Goal: Task Accomplishment & Management: Manage account settings

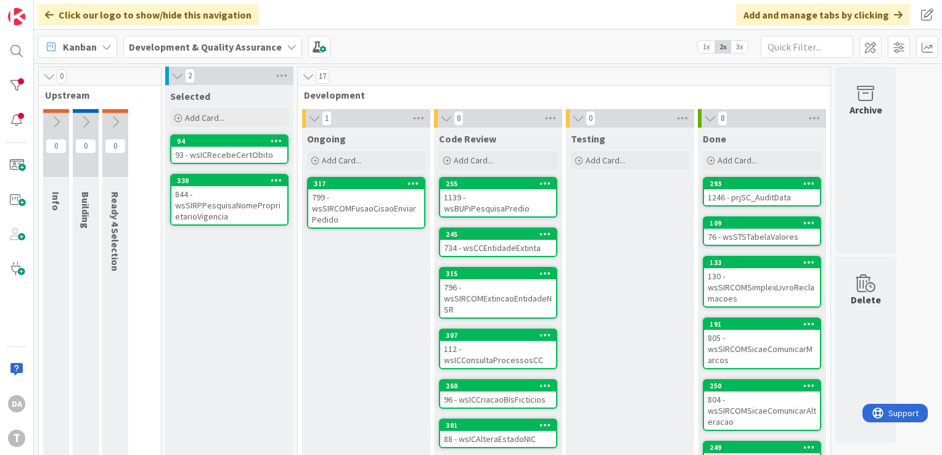
click at [367, 202] on div "799 - wsSIRCOMFusaoCisaoEnviarPedido" at bounding box center [366, 208] width 116 height 38
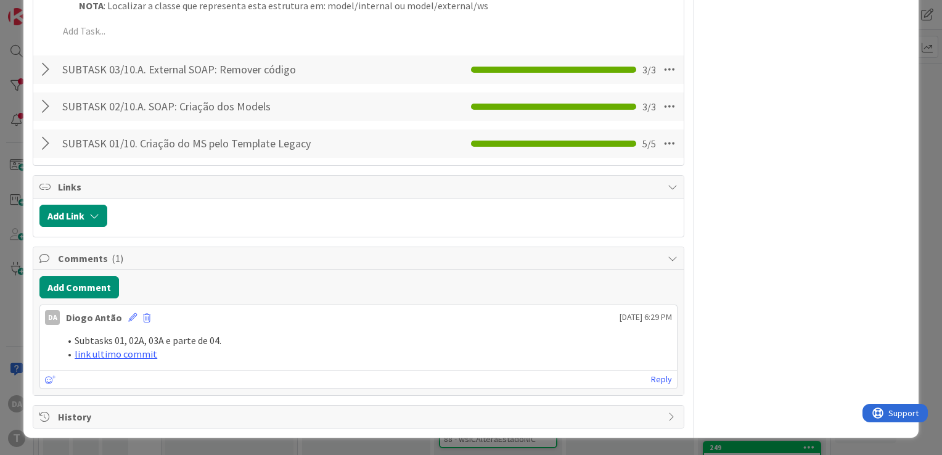
scroll to position [1740, 0]
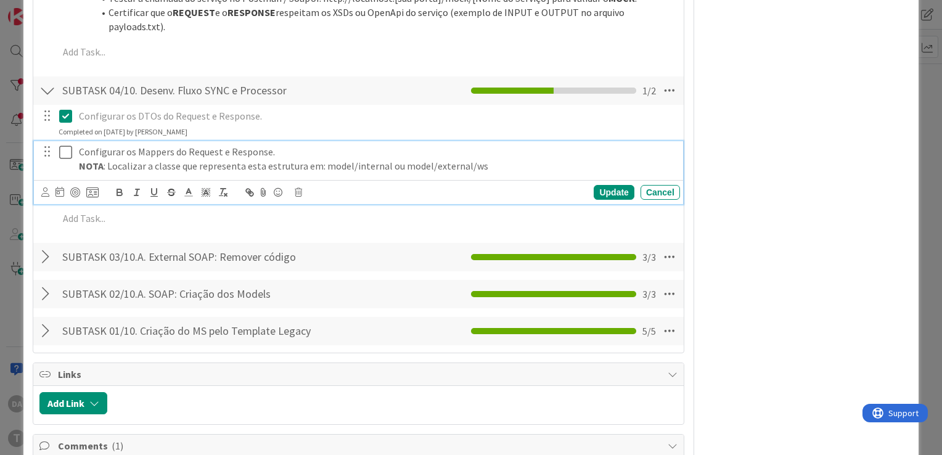
click at [65, 160] on icon at bounding box center [68, 152] width 18 height 15
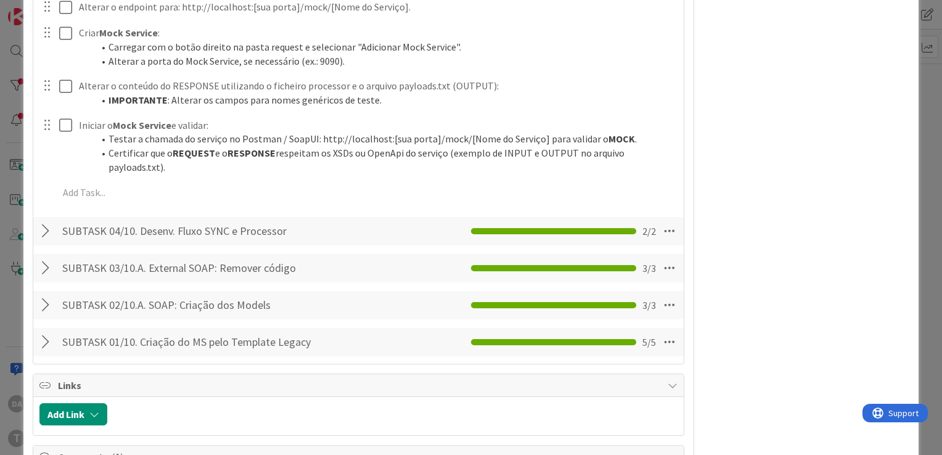
scroll to position [1555, 0]
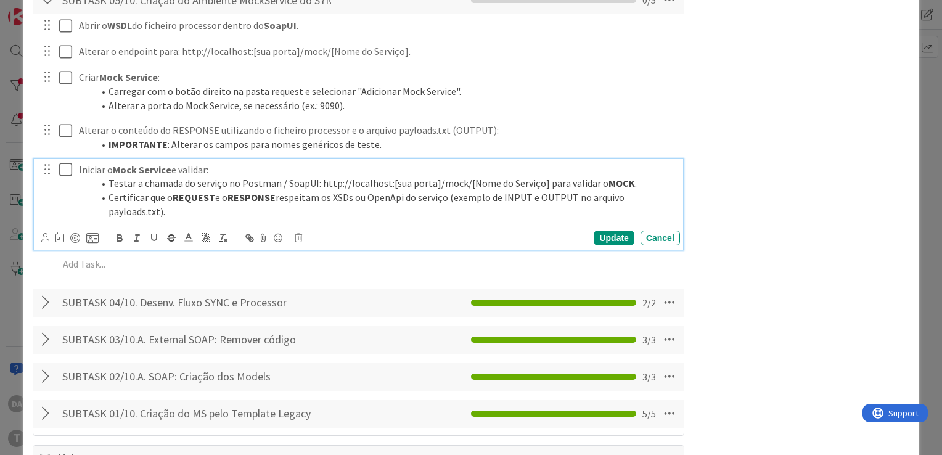
click at [70, 177] on icon at bounding box center [68, 169] width 18 height 15
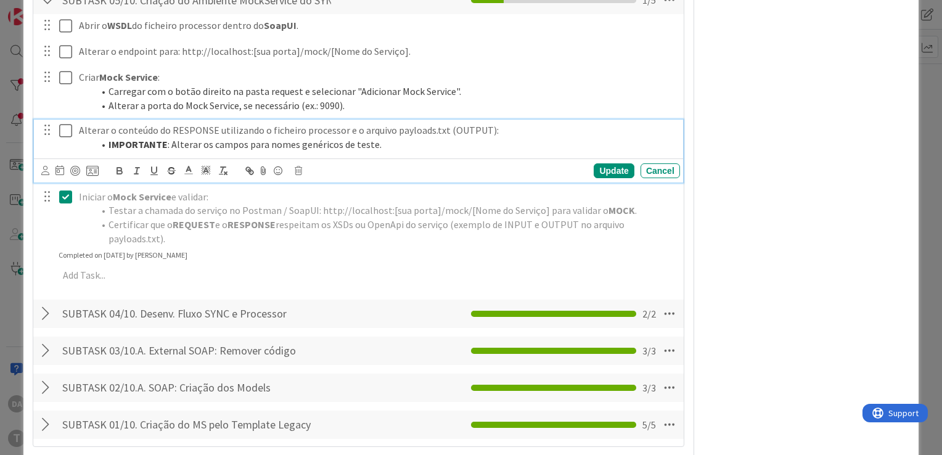
click at [65, 138] on icon at bounding box center [68, 130] width 18 height 15
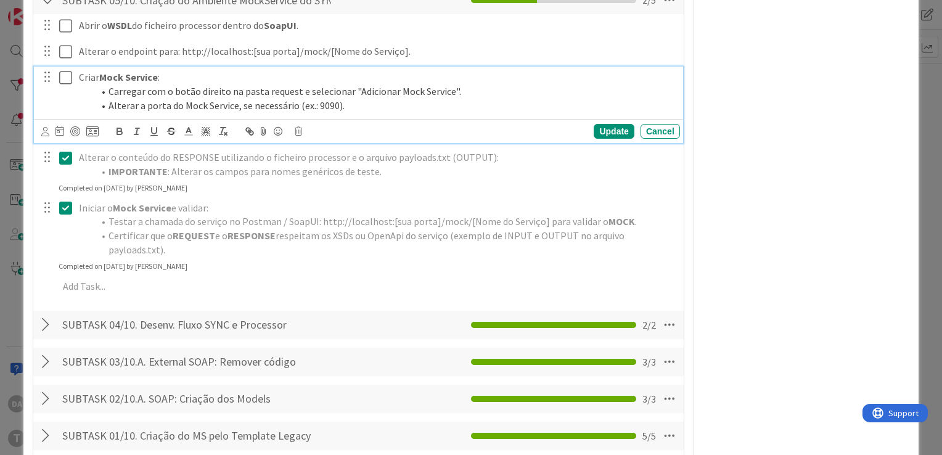
click at [69, 85] on icon at bounding box center [68, 77] width 18 height 15
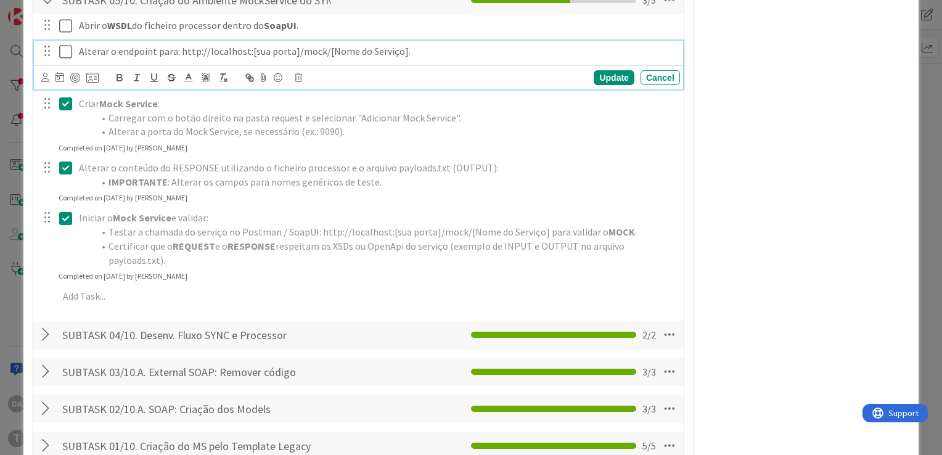
click at [68, 59] on icon at bounding box center [68, 51] width 18 height 15
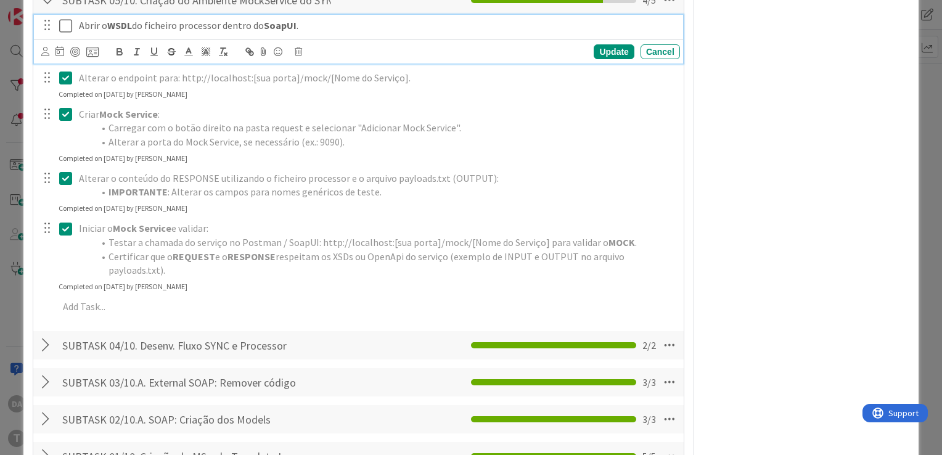
click at [67, 33] on icon at bounding box center [68, 25] width 18 height 15
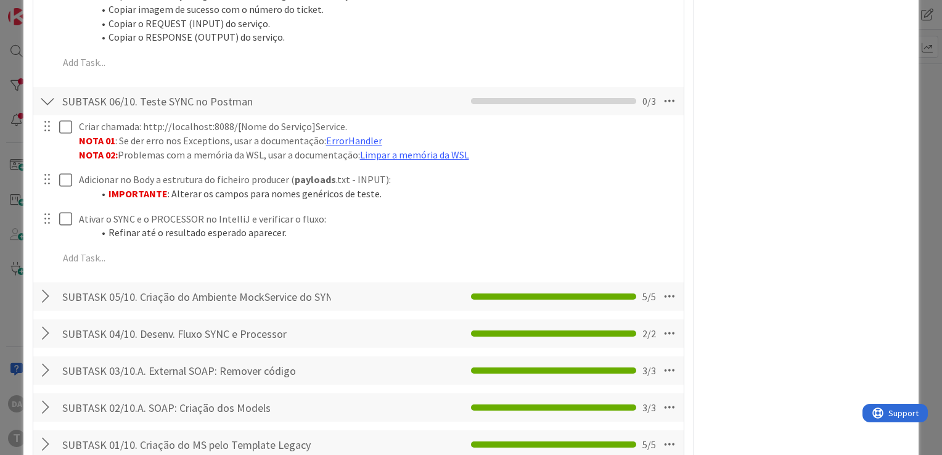
scroll to position [1185, 0]
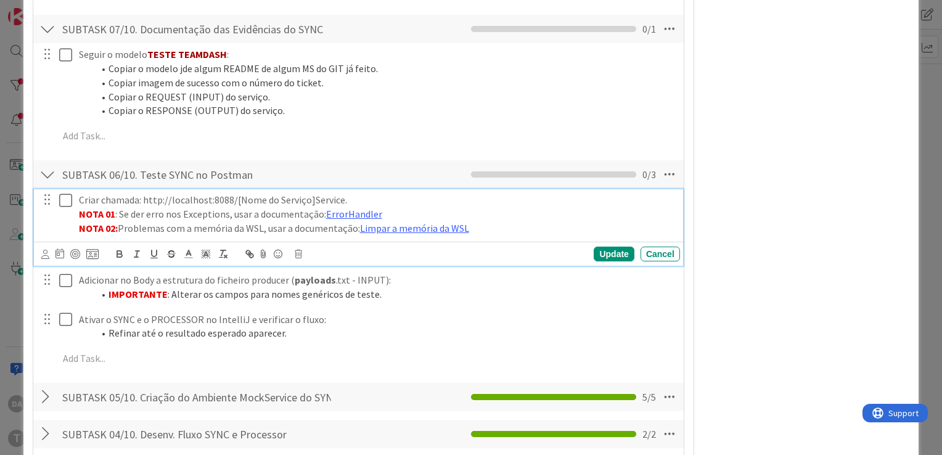
click at [70, 208] on icon at bounding box center [68, 200] width 18 height 15
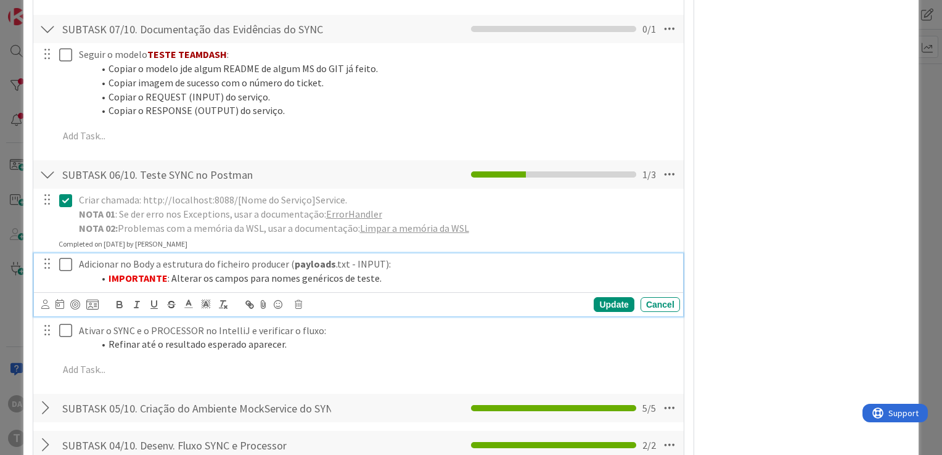
click at [68, 272] on icon at bounding box center [68, 264] width 18 height 15
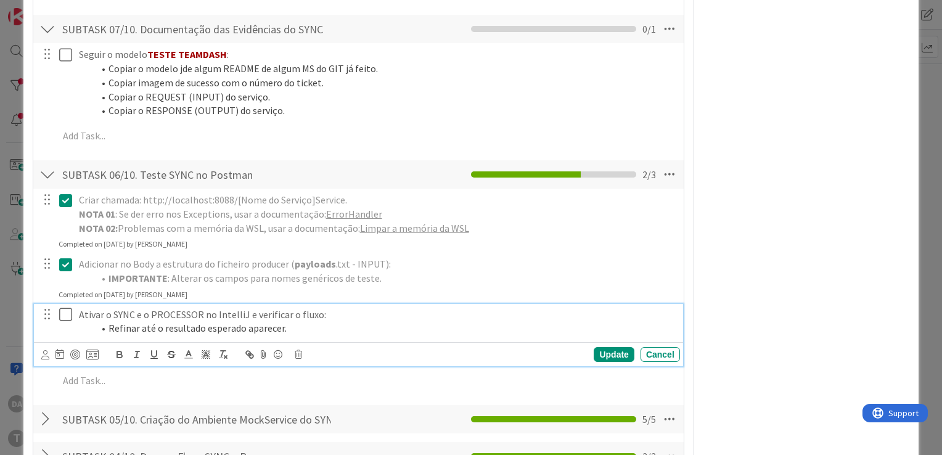
click at [62, 322] on icon at bounding box center [68, 314] width 18 height 15
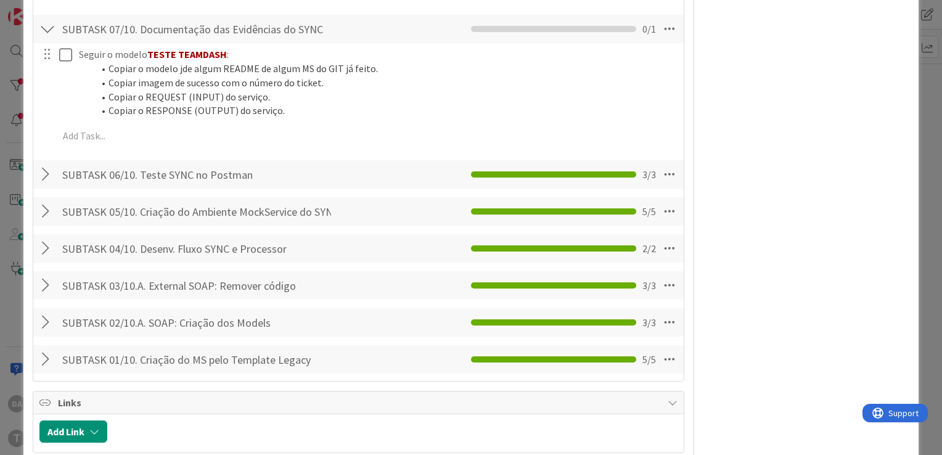
scroll to position [1062, 0]
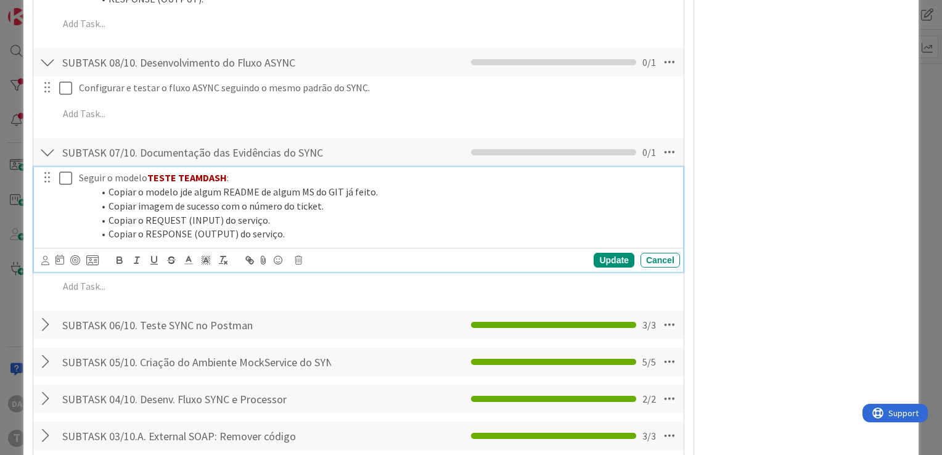
click at [68, 186] on icon at bounding box center [68, 178] width 18 height 15
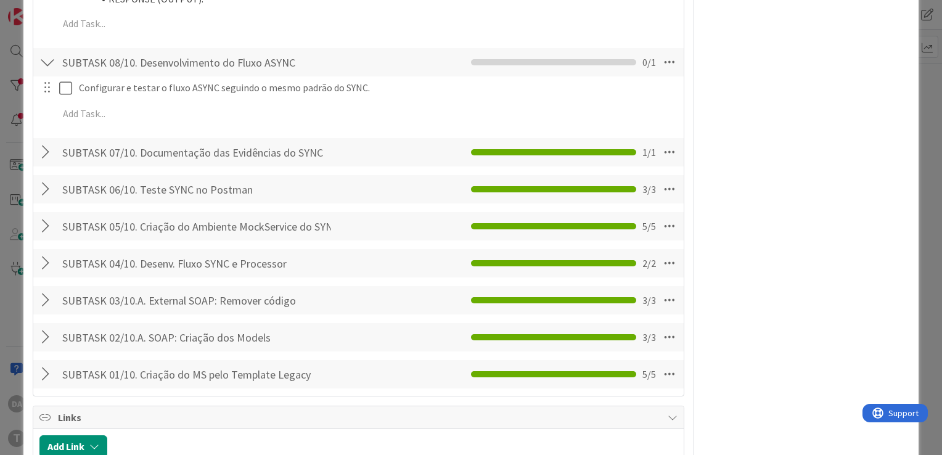
scroll to position [939, 0]
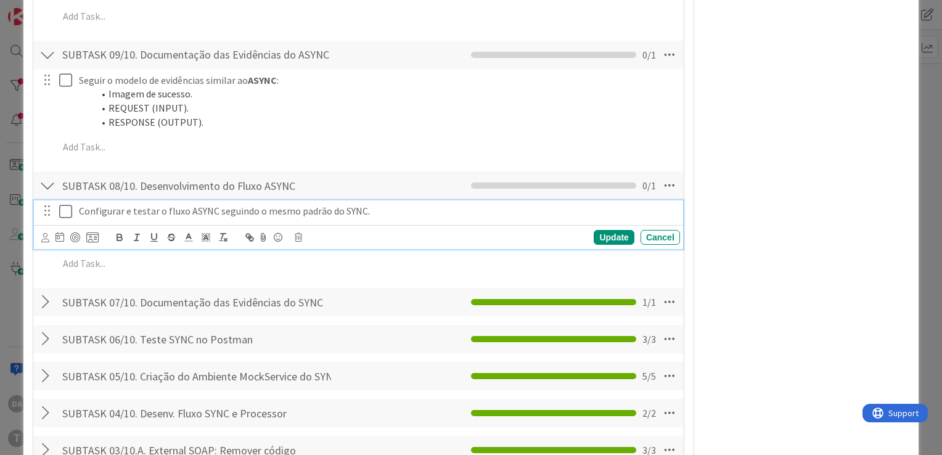
click at [66, 219] on icon at bounding box center [68, 211] width 18 height 15
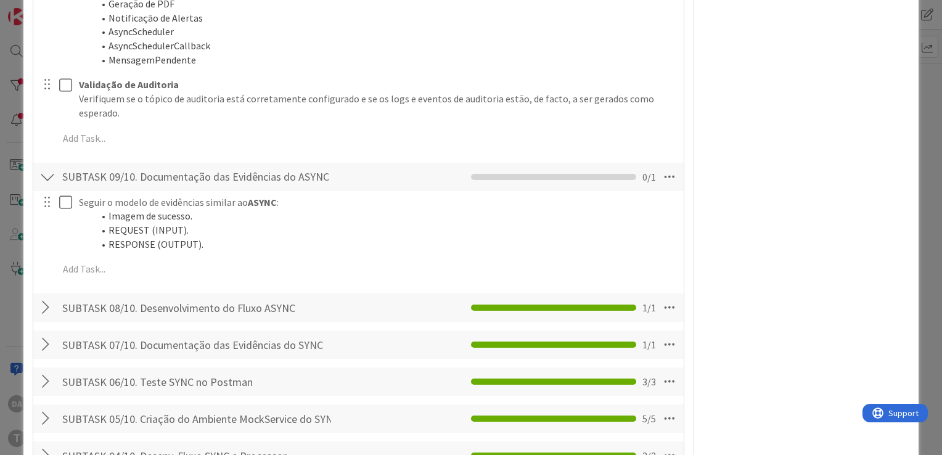
scroll to position [815, 0]
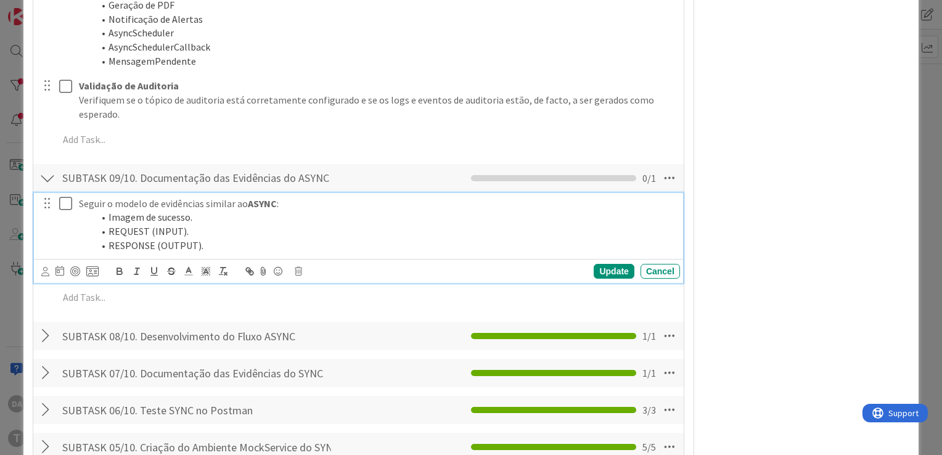
click at [65, 211] on icon at bounding box center [68, 203] width 18 height 15
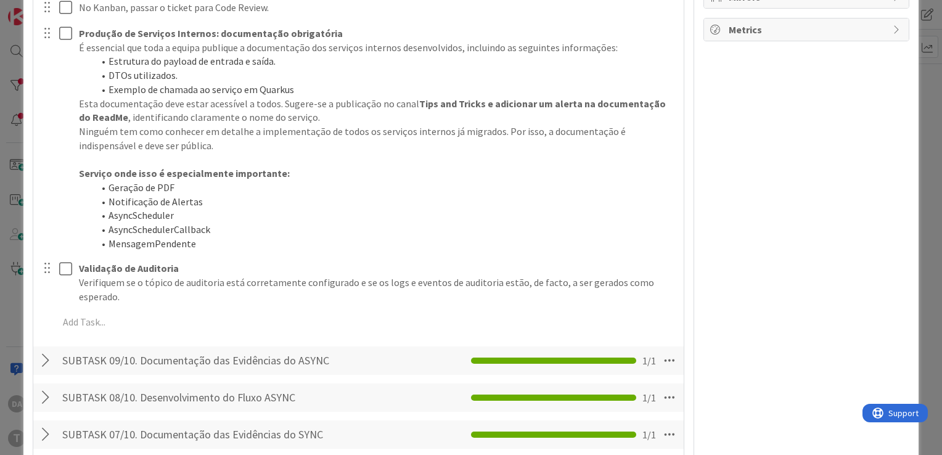
scroll to position [631, 0]
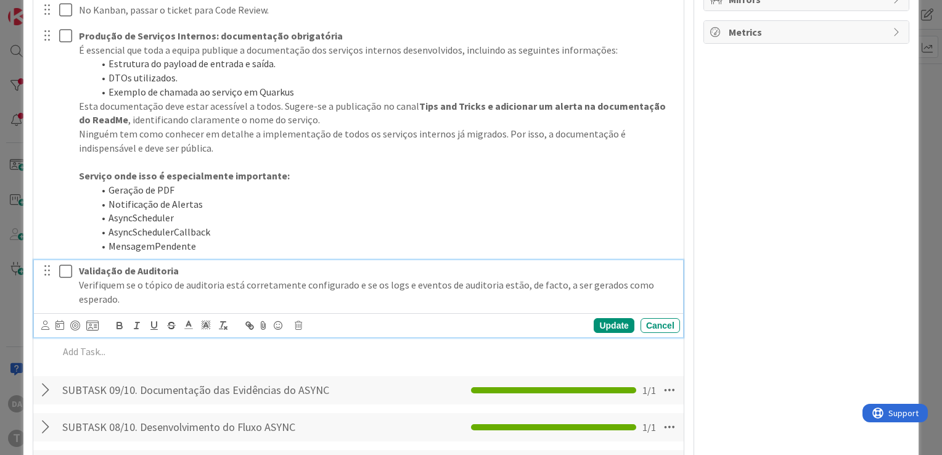
click at [72, 279] on icon at bounding box center [68, 271] width 18 height 15
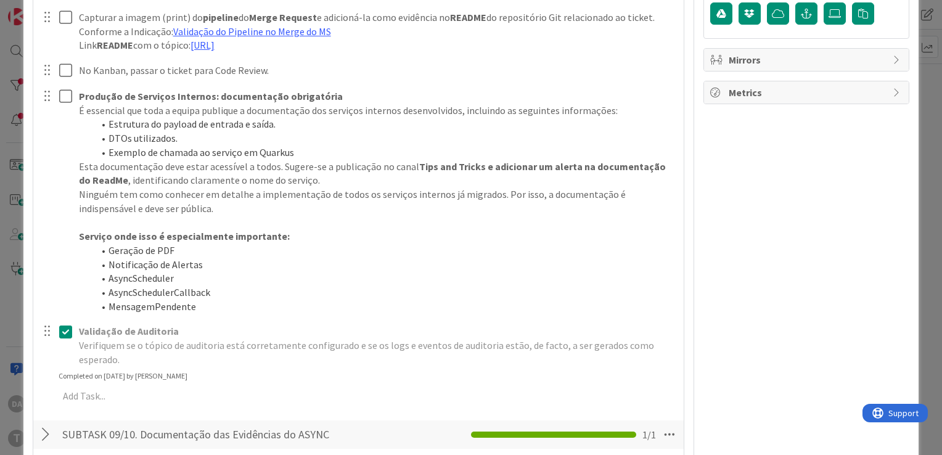
scroll to position [507, 0]
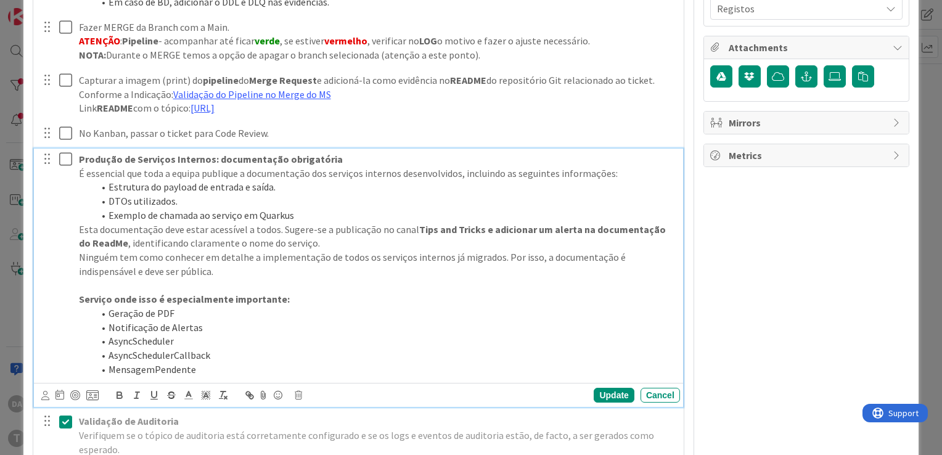
click at [65, 166] on icon at bounding box center [68, 159] width 18 height 15
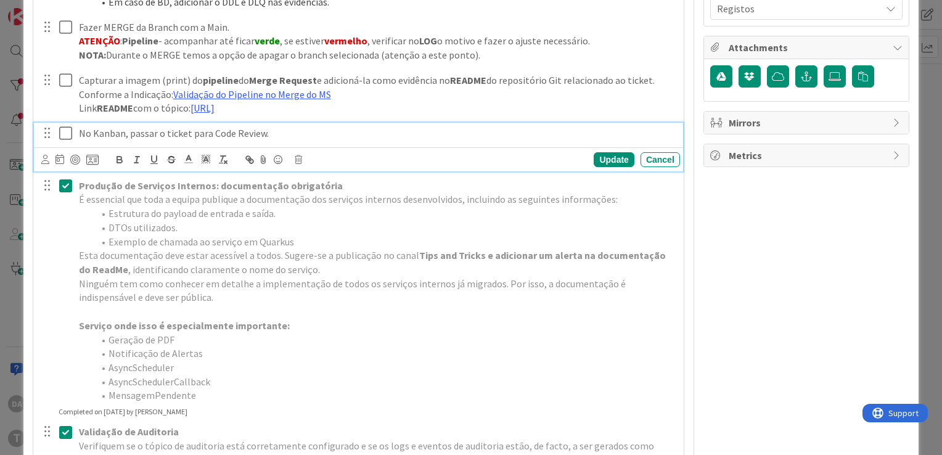
click at [64, 141] on icon at bounding box center [68, 133] width 18 height 15
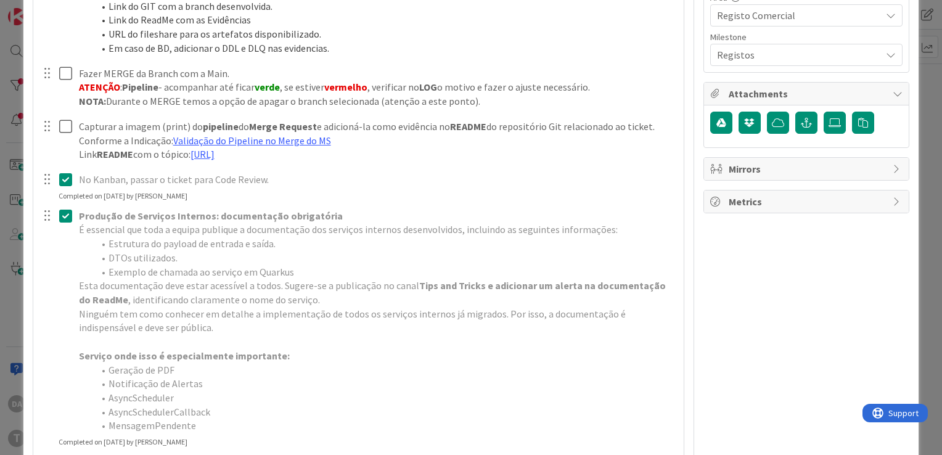
scroll to position [384, 0]
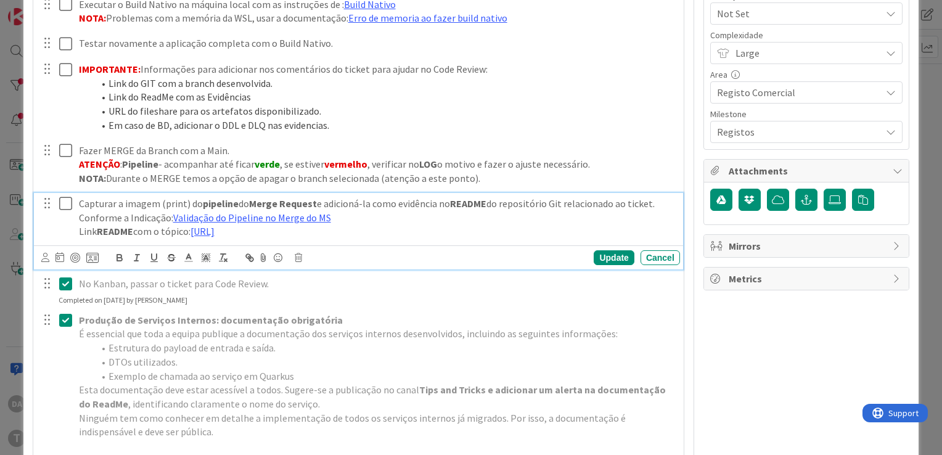
click at [67, 198] on icon at bounding box center [68, 203] width 18 height 15
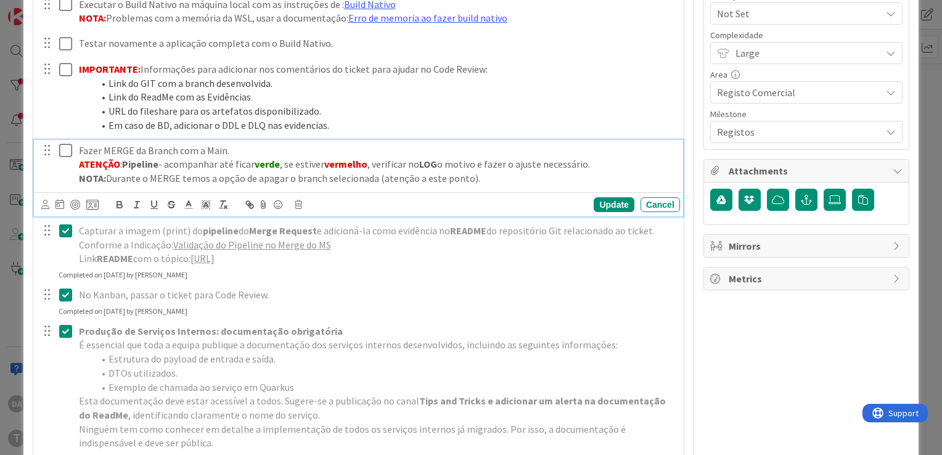
click at [64, 150] on icon at bounding box center [68, 150] width 18 height 15
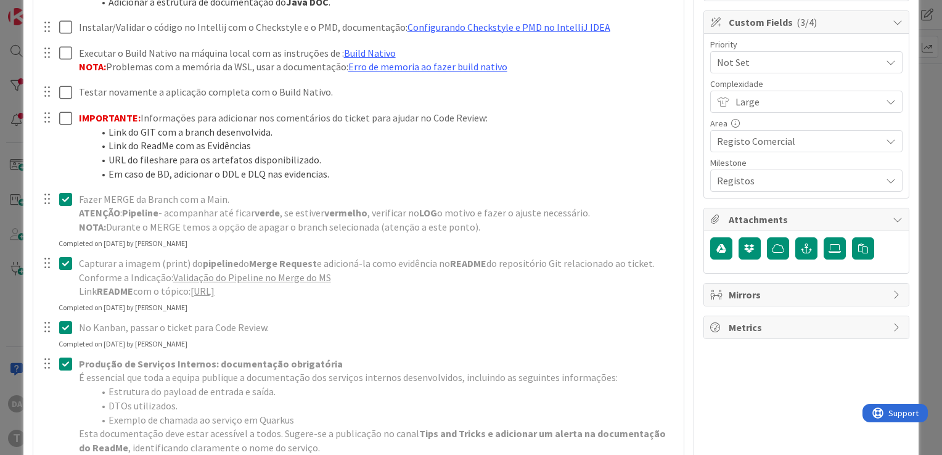
scroll to position [322, 0]
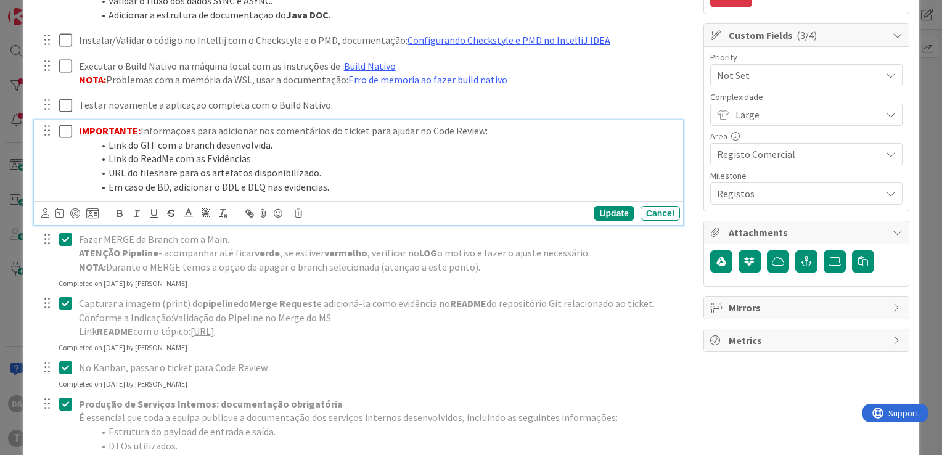
click at [66, 128] on icon at bounding box center [68, 131] width 18 height 15
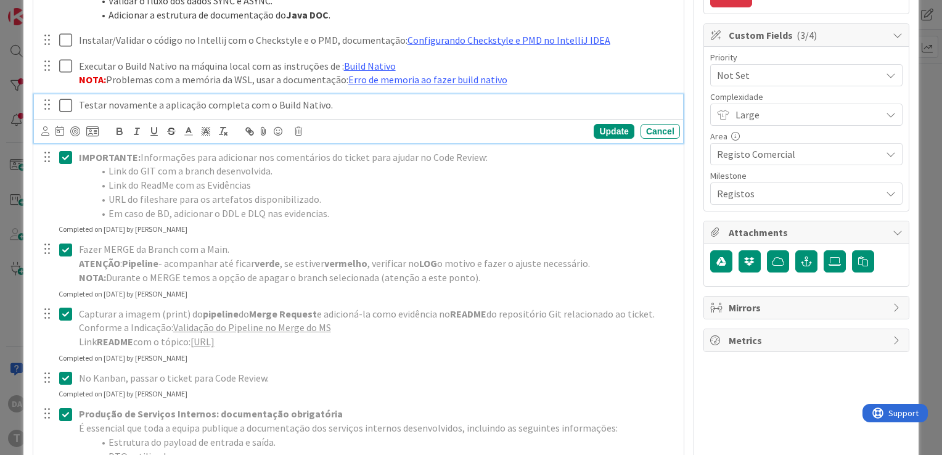
click at [64, 108] on icon at bounding box center [68, 105] width 18 height 15
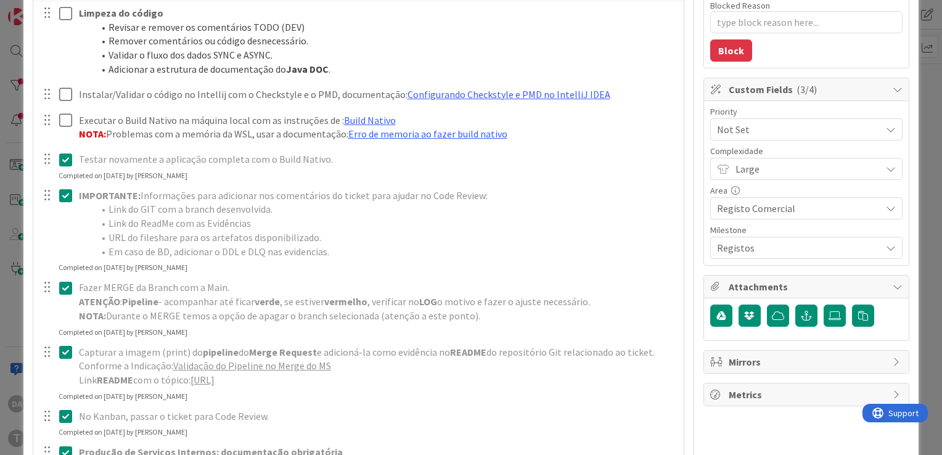
scroll to position [261, 0]
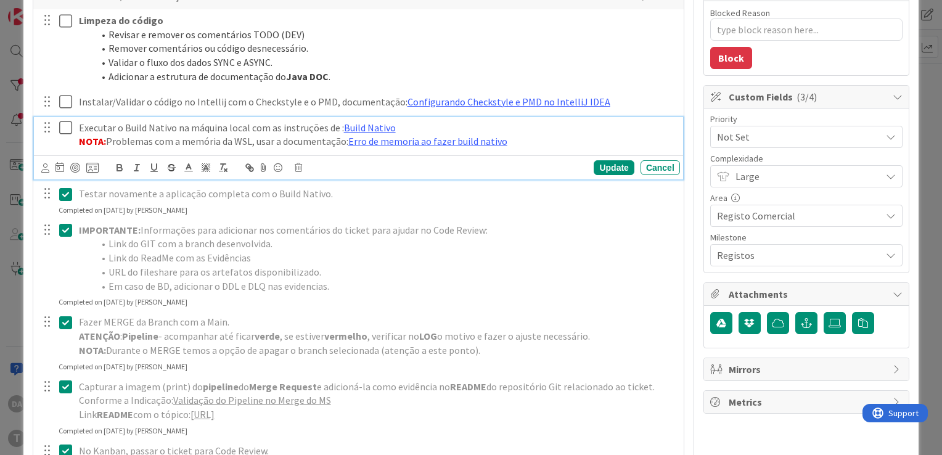
click at [64, 123] on icon at bounding box center [68, 127] width 18 height 15
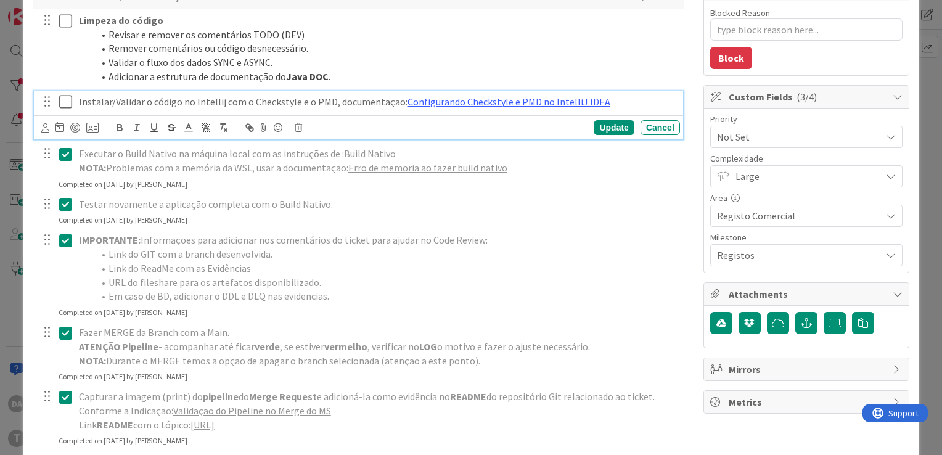
click at [67, 104] on icon at bounding box center [68, 101] width 18 height 15
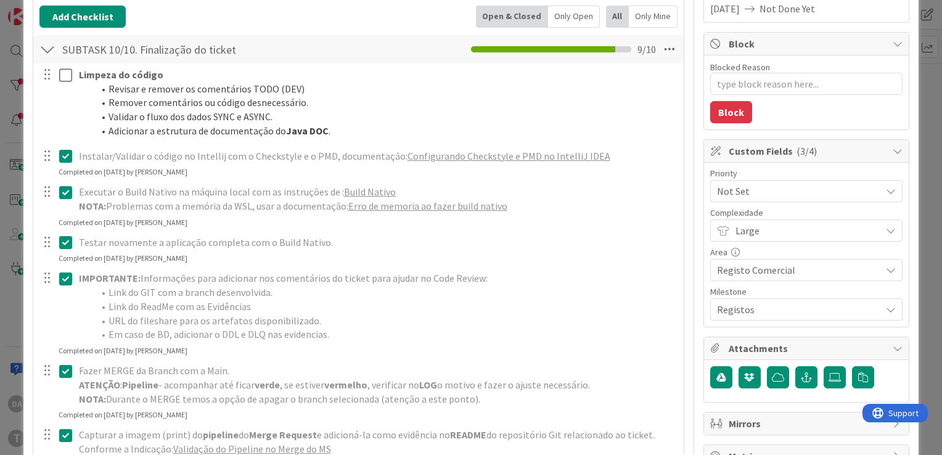
scroll to position [199, 0]
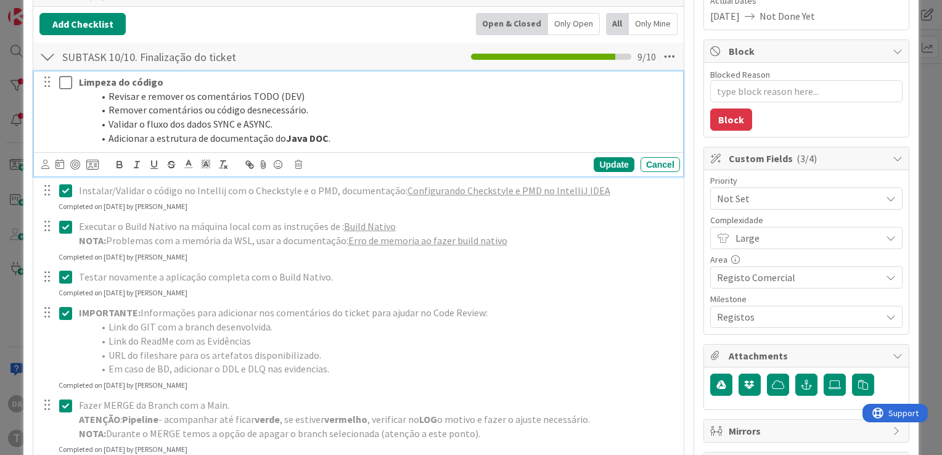
click at [67, 81] on icon at bounding box center [68, 82] width 18 height 15
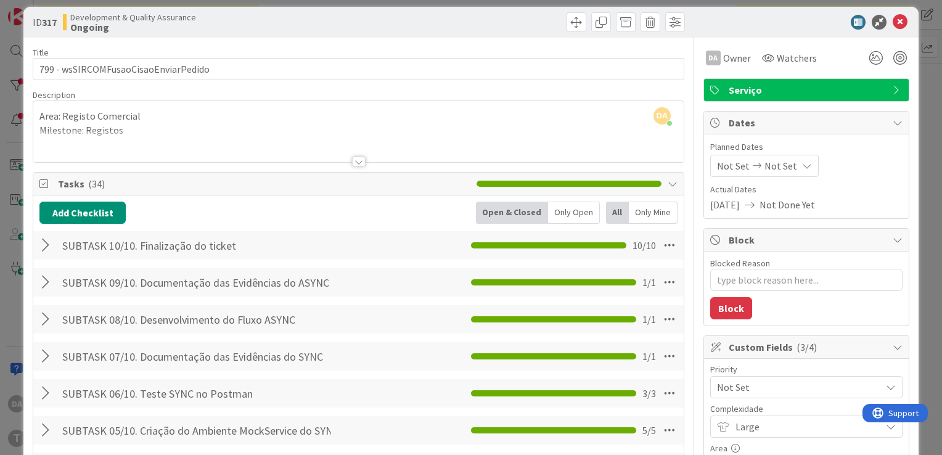
scroll to position [0, 0]
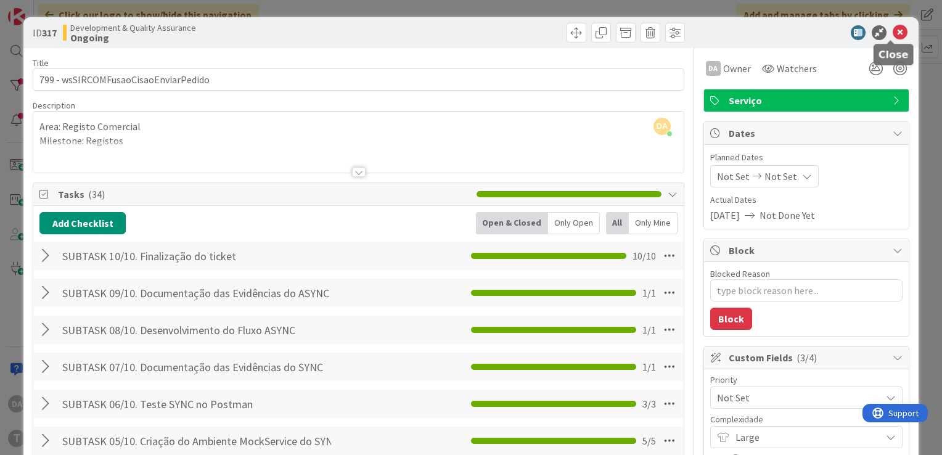
click at [895, 34] on icon at bounding box center [900, 32] width 15 height 15
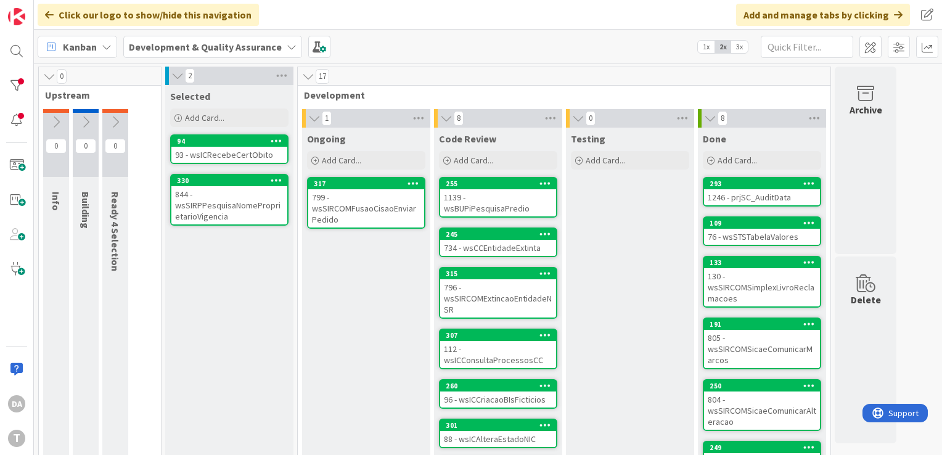
click at [354, 214] on div "799 - wsSIRCOMFusaoCisaoEnviarPedido" at bounding box center [366, 208] width 116 height 38
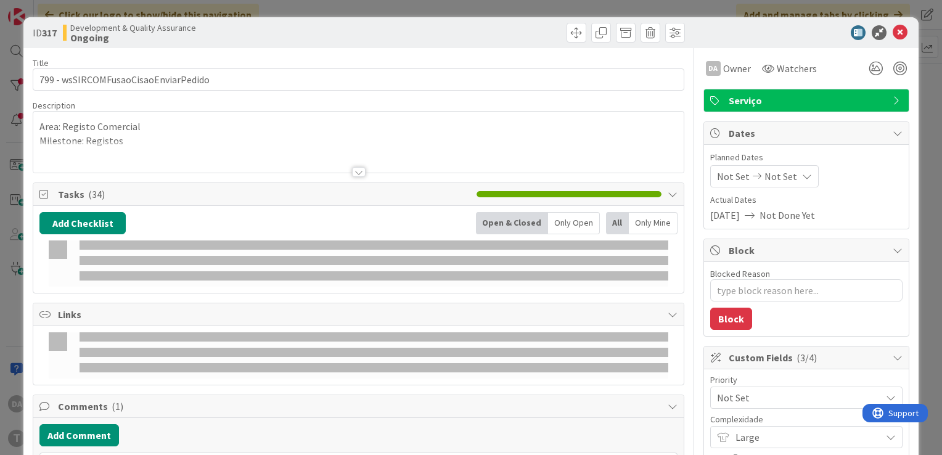
type textarea "x"
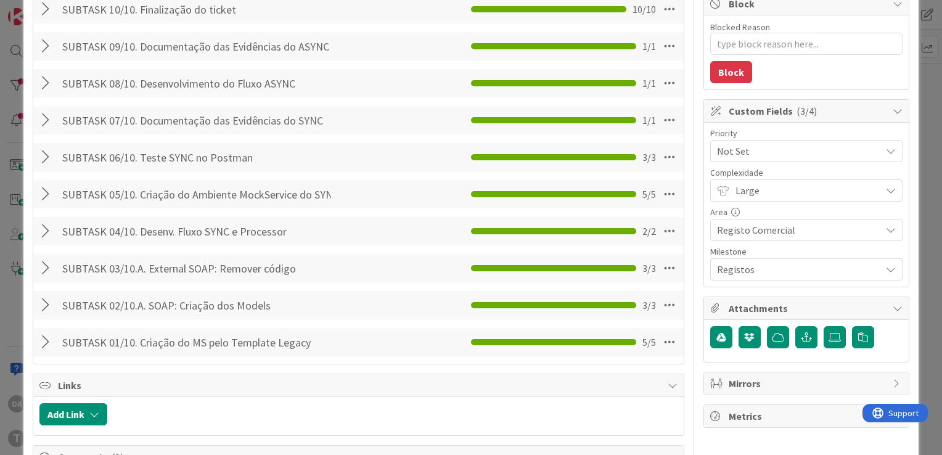
scroll to position [442, 0]
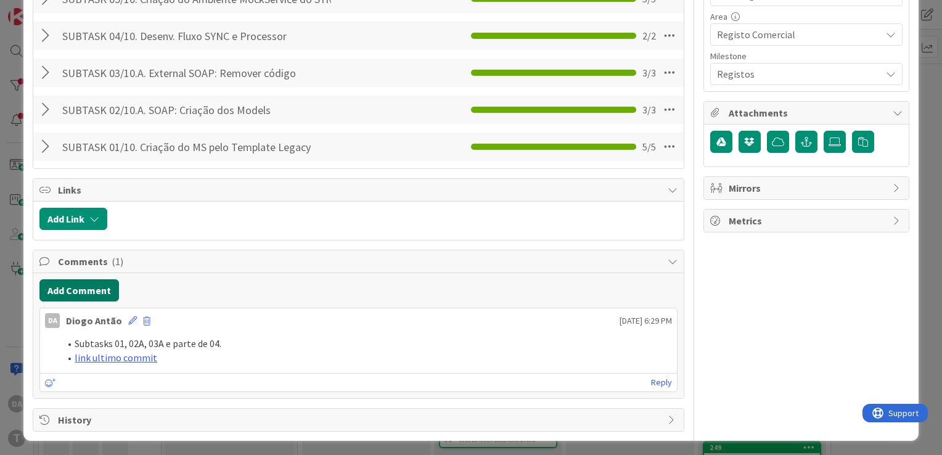
click at [96, 288] on button "Add Comment" at bounding box center [79, 290] width 80 height 22
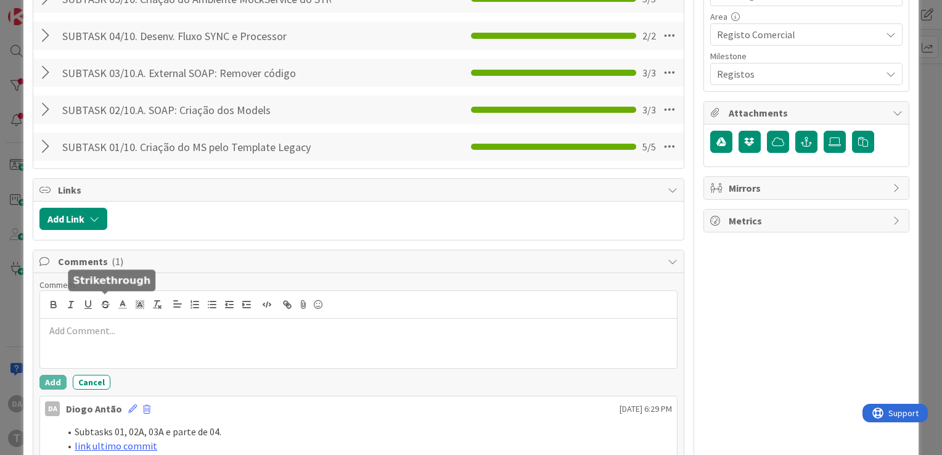
click at [81, 337] on div at bounding box center [358, 343] width 637 height 49
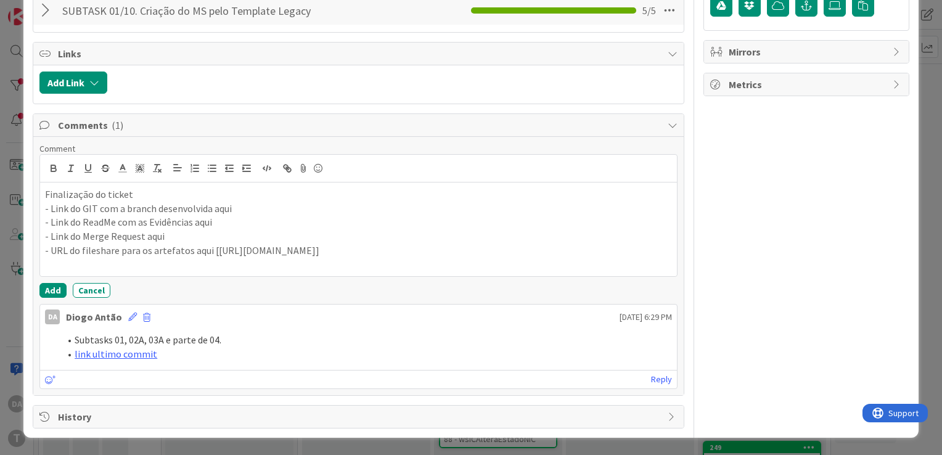
scroll to position [574, 0]
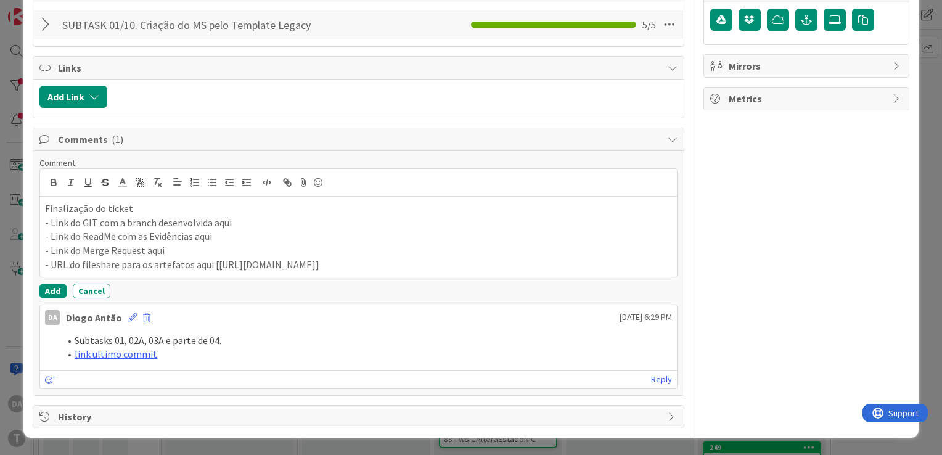
drag, startPoint x: 211, startPoint y: 250, endPoint x: 530, endPoint y: 266, distance: 319.1
click at [530, 266] on p "- URL do fileshare para os artefatos aqui [https://timestamp.sharepoint.com/:f:…" at bounding box center [358, 265] width 627 height 14
copy p "https://timestamp.sharepoint.com/:f:/r/sites/fileshare/Documentos/Timestamp/Pro…"
click at [198, 258] on p "- URL do fileshare para os artefatos aqui [https://timestamp.sharepoint.com/:f:…" at bounding box center [358, 265] width 627 height 14
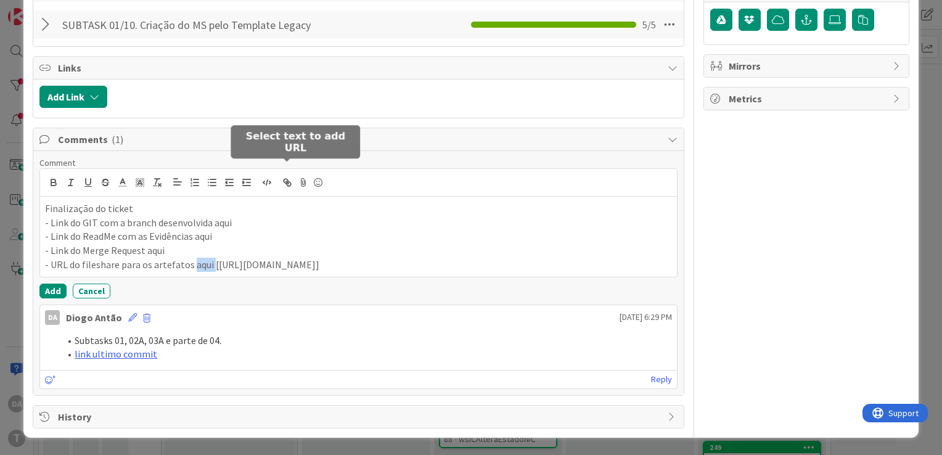
click at [288, 177] on icon "button" at bounding box center [287, 182] width 11 height 11
paste input "https://timestamp.sharepoint.com/:f:/r/sites/fileshare/Documentos/Timestamp/Pro…"
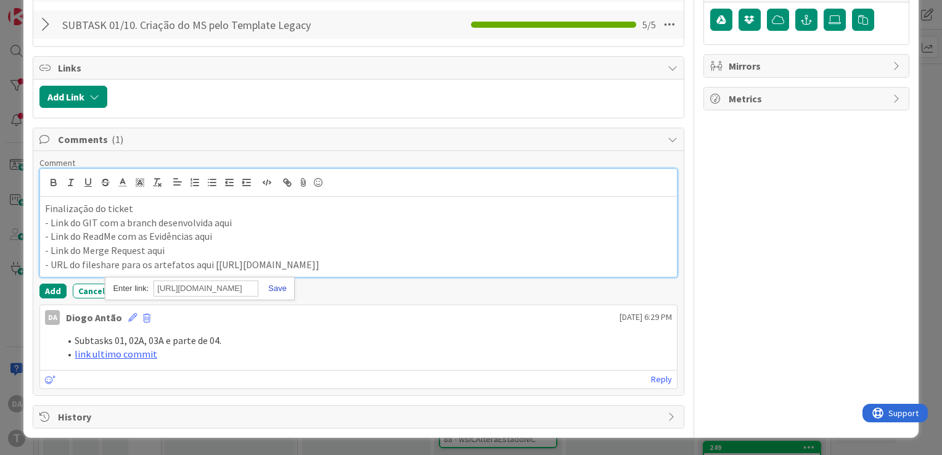
type input "https://timestamp.sharepoint.com/:f:/r/sites/fileshare/Documentos/Timestamp/Pro…"
click at [279, 284] on link at bounding box center [272, 288] width 28 height 9
drag, startPoint x: 541, startPoint y: 268, endPoint x: 252, endPoint y: 255, distance: 288.8
click at [252, 258] on p "- URL do fileshare para os artefatos aqui [https://timestamp.sharepoint.com/:f:…" at bounding box center [358, 265] width 627 height 14
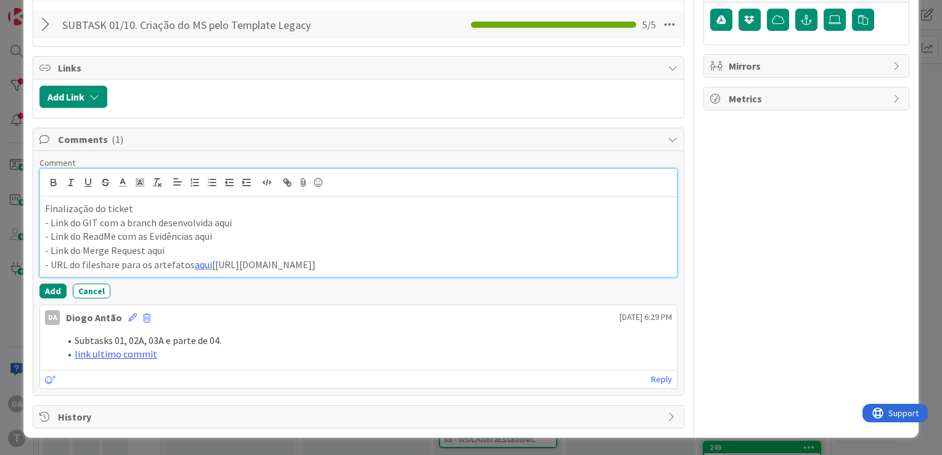
scroll to position [560, 0]
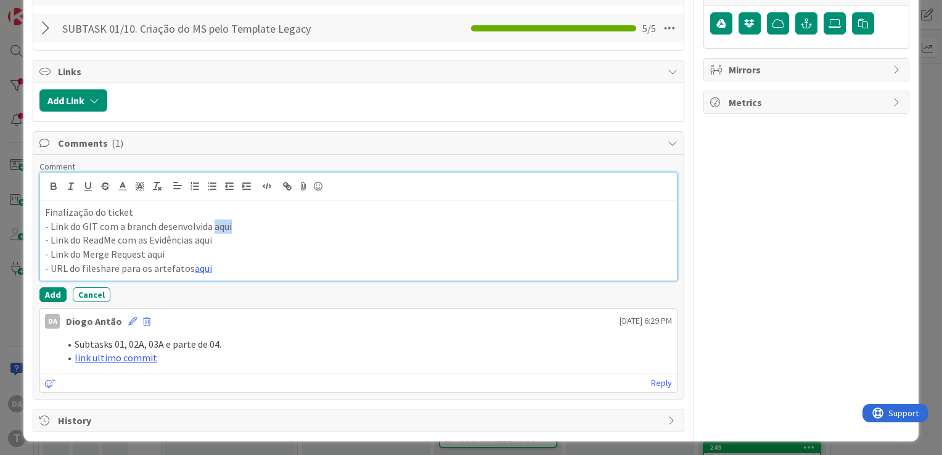
drag, startPoint x: 212, startPoint y: 226, endPoint x: 240, endPoint y: 225, distance: 28.4
click at [240, 225] on p "- Link do GIT com a branch desenvolvida aqui" at bounding box center [358, 226] width 627 height 14
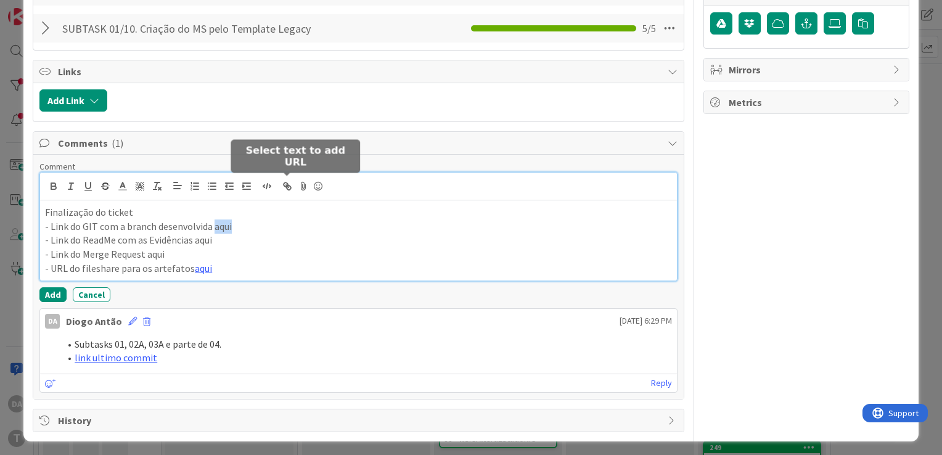
click at [285, 184] on icon "button" at bounding box center [286, 184] width 4 height 4
paste input "https://gitlab.apps.ktools.justica.local/naspp/esb/apps/reg/wssircomfusaocisaoe…"
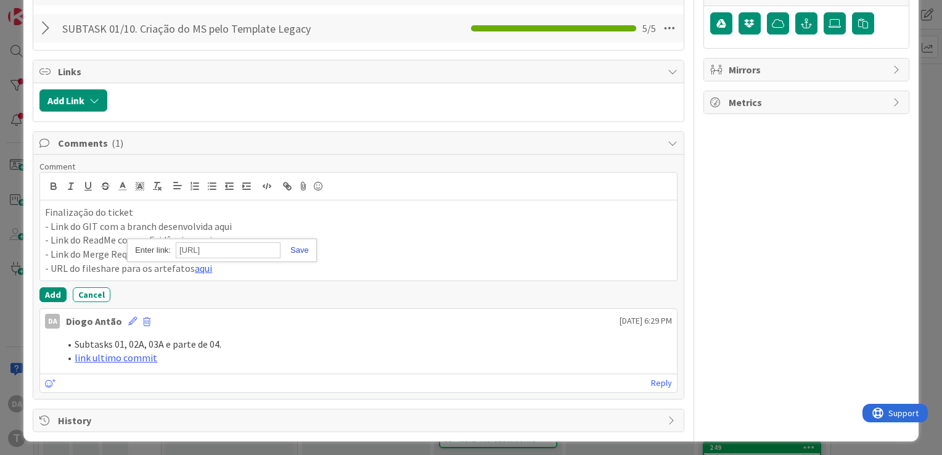
click at [303, 248] on link at bounding box center [294, 249] width 28 height 9
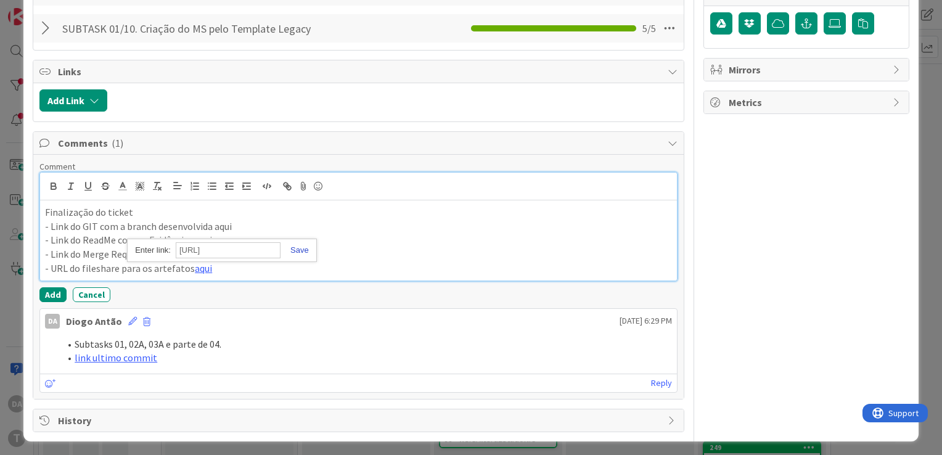
scroll to position [0, 0]
drag, startPoint x: 194, startPoint y: 239, endPoint x: 224, endPoint y: 238, distance: 30.2
click at [224, 238] on p "- Link do ReadMe com as Evidências aqui" at bounding box center [358, 240] width 627 height 14
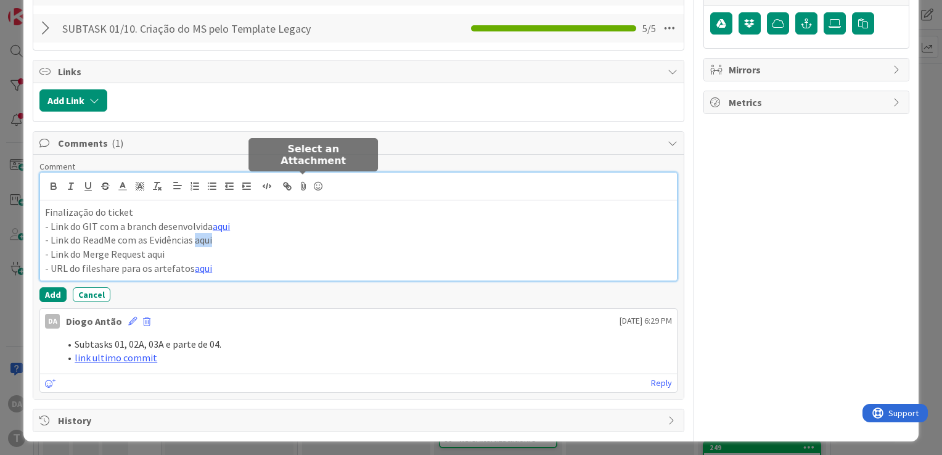
click at [302, 184] on icon at bounding box center [303, 186] width 15 height 17
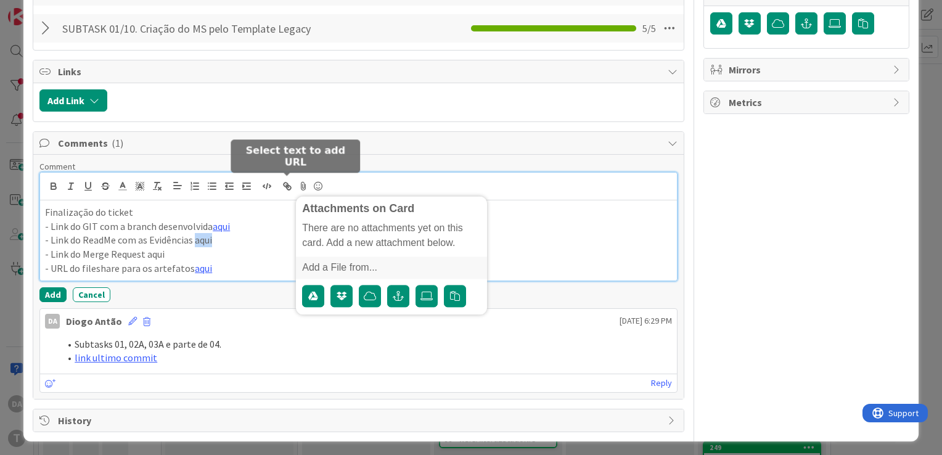
click at [290, 186] on icon "button" at bounding box center [289, 188] width 4 height 4
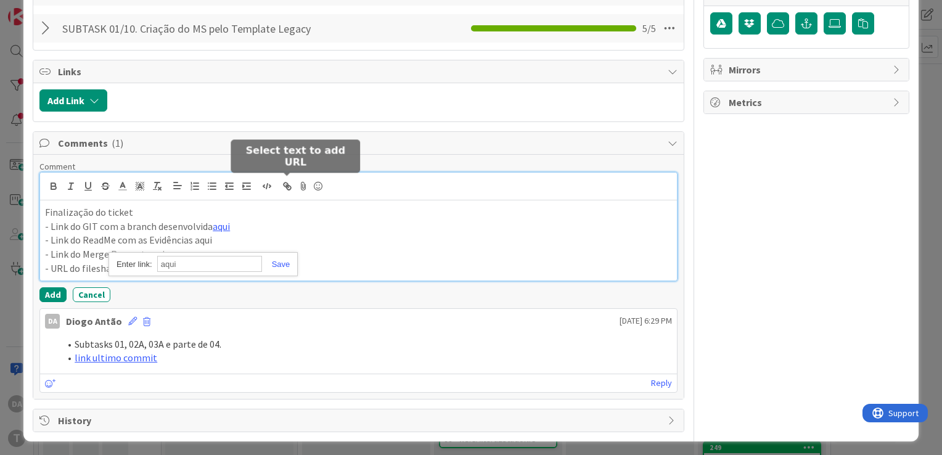
paste input "https://gitlab.apps.ktools.justica.local/naspp/esb/apps/reg/wssircomfusaocisaoe…"
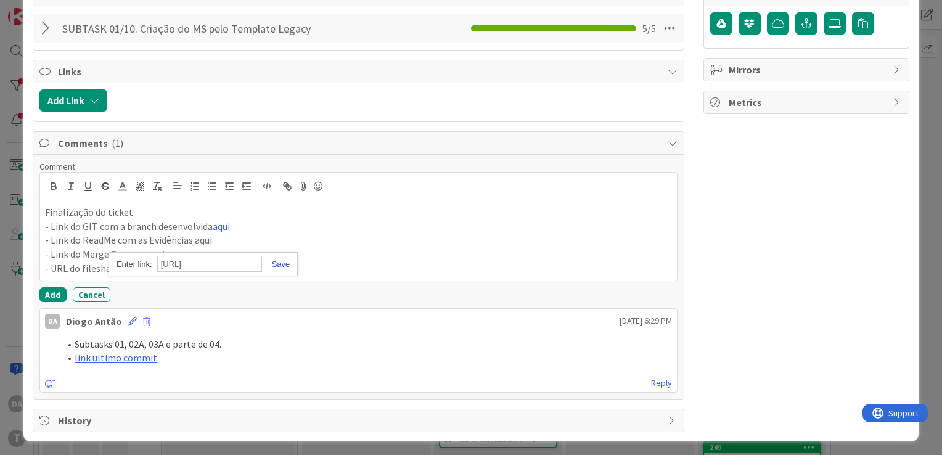
click at [285, 261] on link at bounding box center [276, 263] width 28 height 9
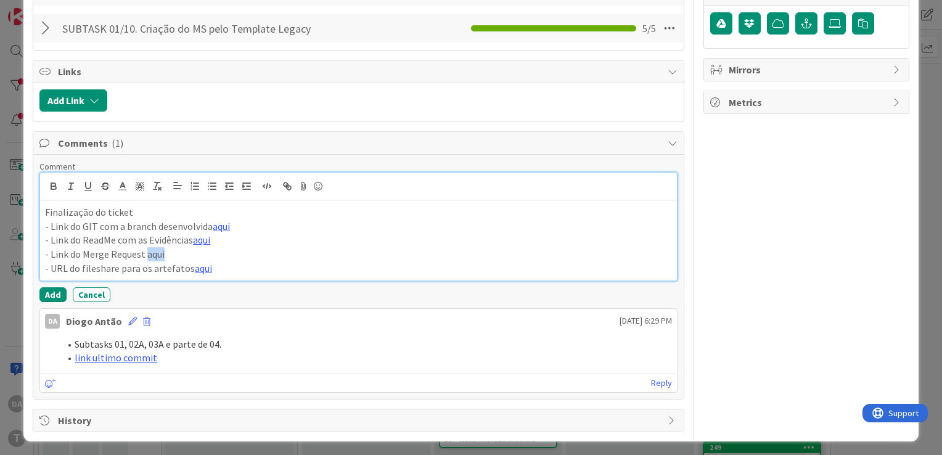
drag, startPoint x: 144, startPoint y: 253, endPoint x: 180, endPoint y: 254, distance: 36.4
click at [180, 254] on p "- Link do Merge Request aqui" at bounding box center [358, 254] width 627 height 14
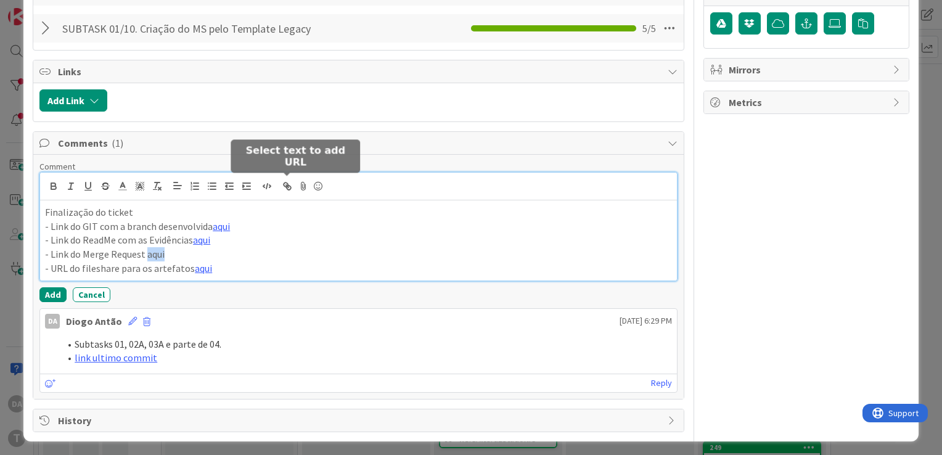
click at [287, 186] on icon "button" at bounding box center [289, 188] width 4 height 4
paste input "https://gitlab.apps.ktools.justica.local/naspp/esb/apps/reg/wssircomfusaocisaoe…"
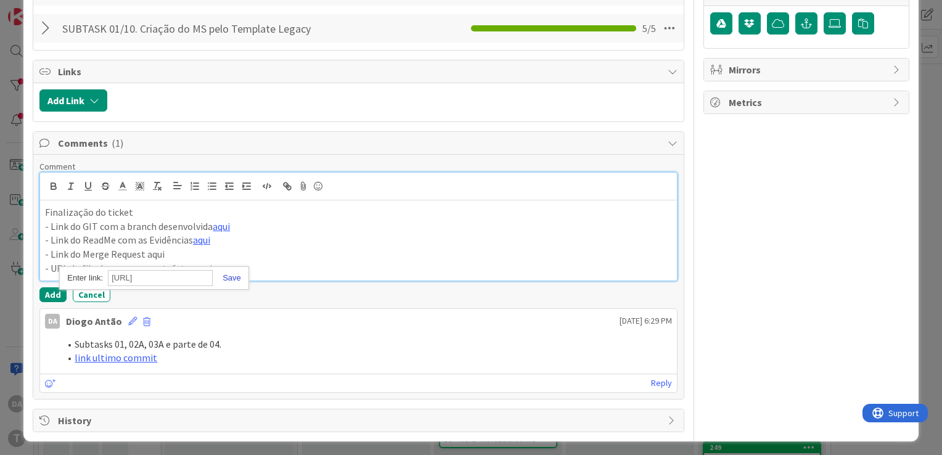
type input "https://gitlab.apps.ktools.justica.local/naspp/esb/apps/reg/wssircomfusaocisaoe…"
click at [231, 277] on link at bounding box center [227, 277] width 28 height 9
click at [258, 262] on p "- URL do fileshare para os artefatos aqui" at bounding box center [358, 268] width 627 height 14
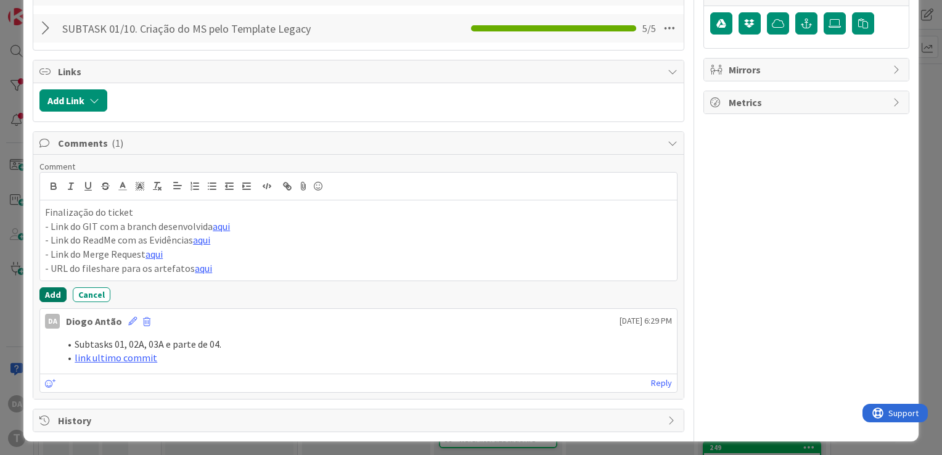
click at [52, 291] on button "Add" at bounding box center [52, 294] width 27 height 15
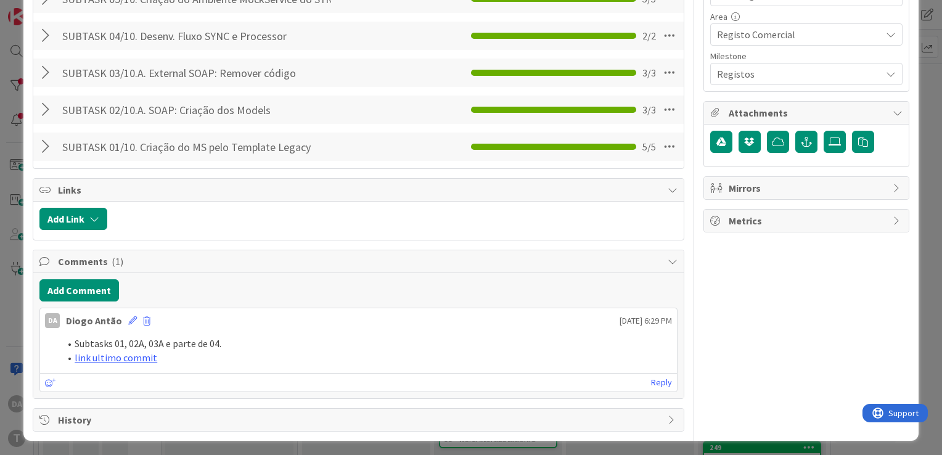
scroll to position [560, 0]
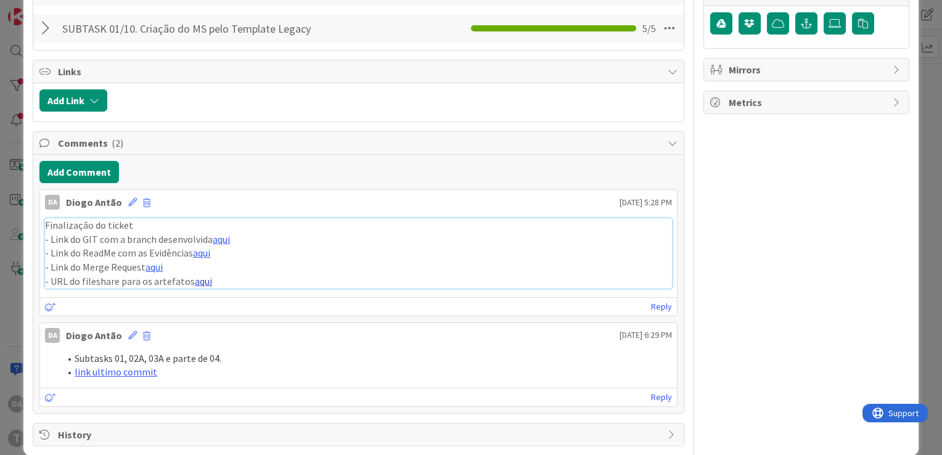
click at [202, 280] on link "aqui" at bounding box center [203, 281] width 17 height 12
click at [154, 268] on link "aqui" at bounding box center [153, 267] width 17 height 12
click at [205, 250] on link "aqui" at bounding box center [201, 253] width 17 height 12
click at [217, 238] on link "aqui" at bounding box center [221, 239] width 17 height 12
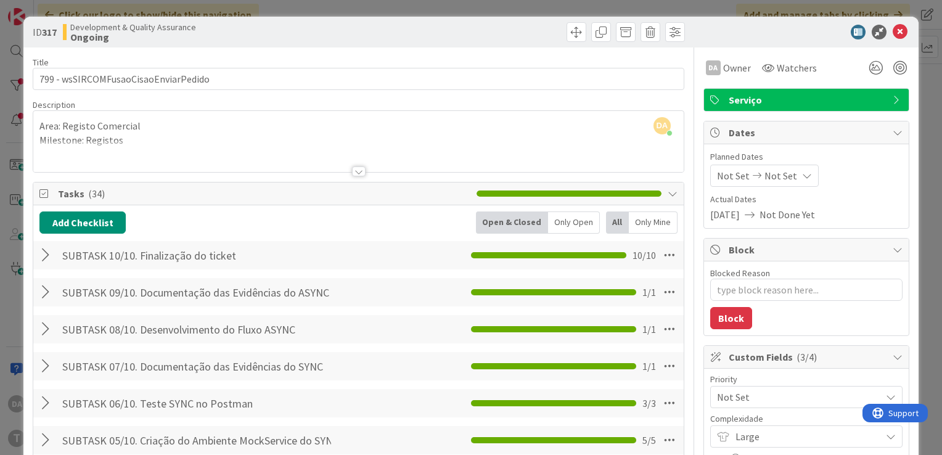
scroll to position [0, 0]
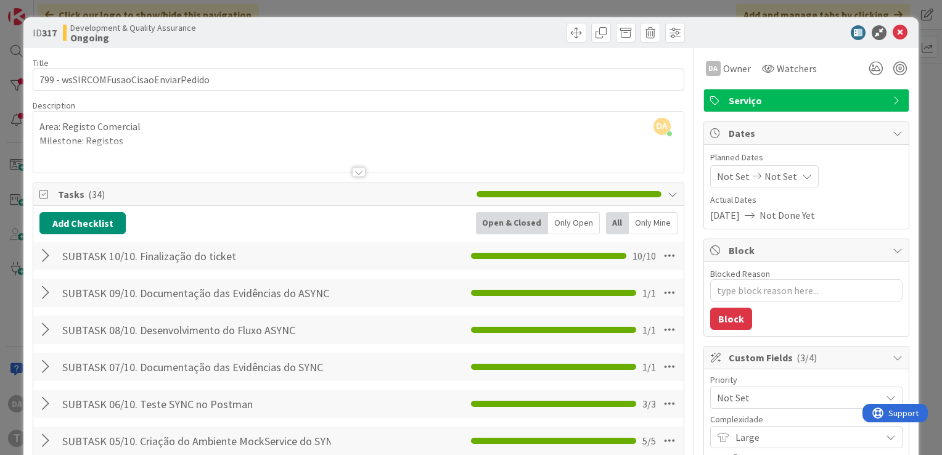
click at [893, 35] on icon at bounding box center [900, 32] width 15 height 15
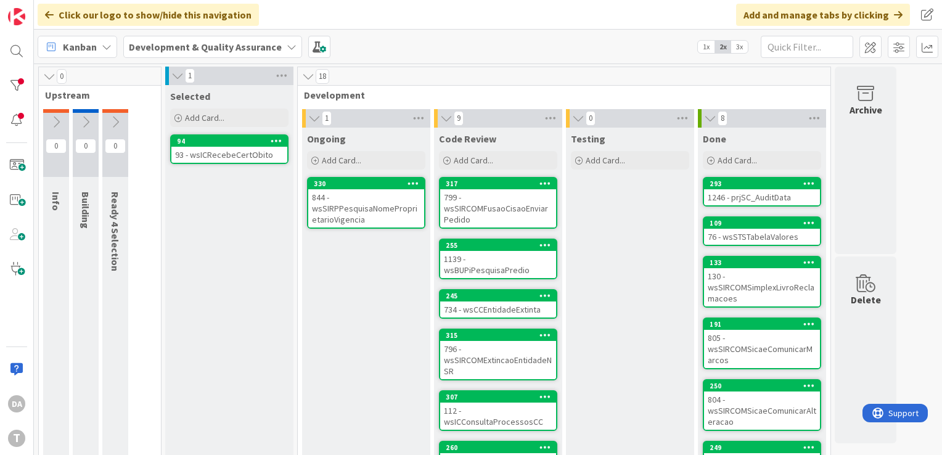
click at [353, 216] on div "844 - wsSIRPPesquisaNomeProprietarioVigencia" at bounding box center [366, 208] width 116 height 38
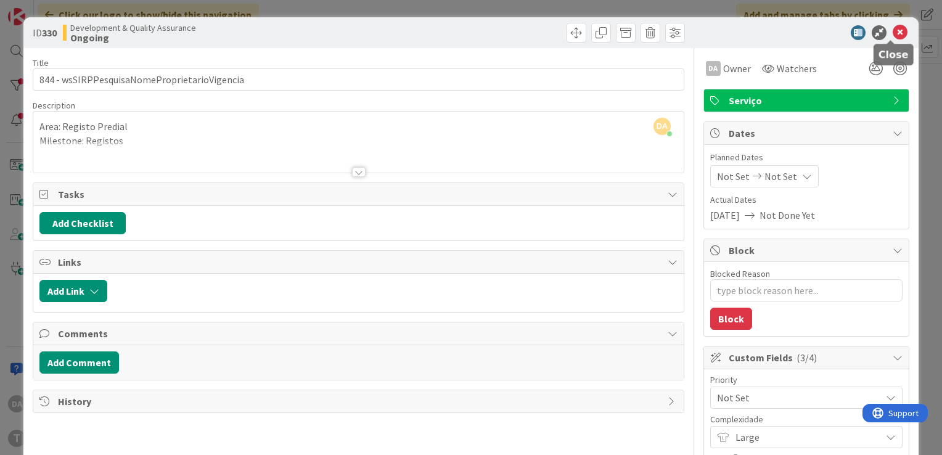
click at [893, 33] on icon at bounding box center [900, 32] width 15 height 15
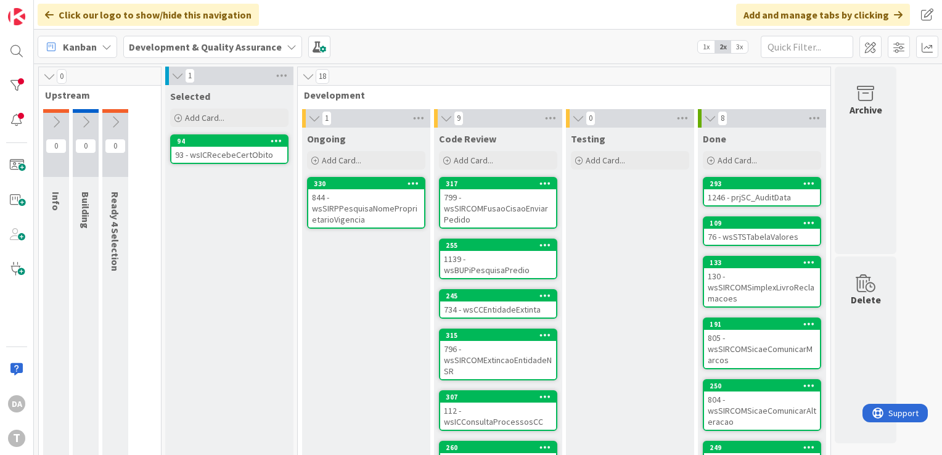
click at [708, 44] on span "1x" at bounding box center [706, 47] width 17 height 12
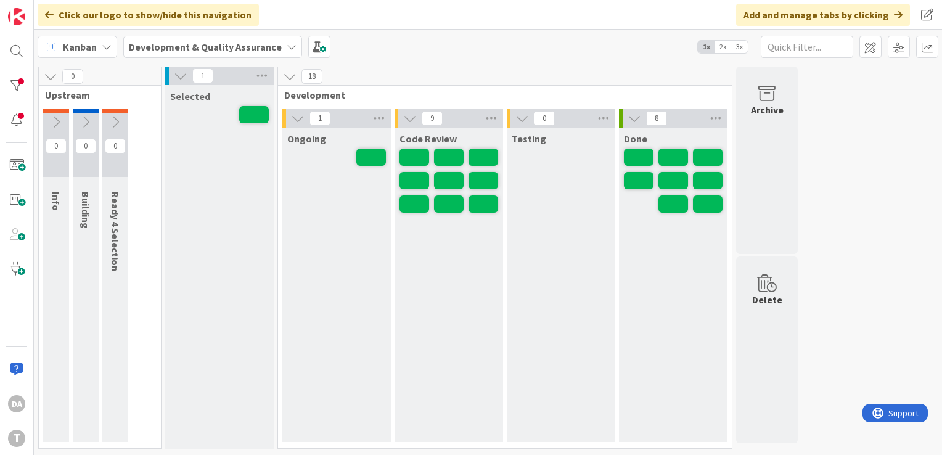
click at [724, 48] on span "2x" at bounding box center [722, 47] width 17 height 12
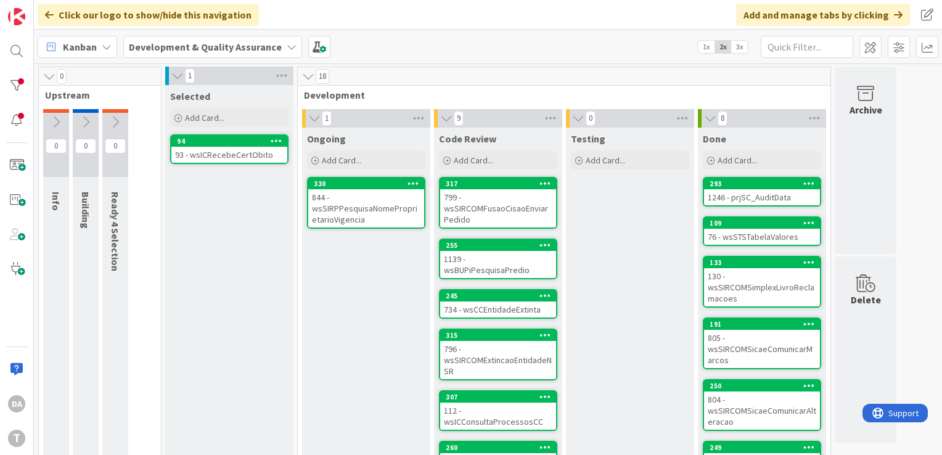
click at [742, 48] on span "3x" at bounding box center [739, 47] width 17 height 12
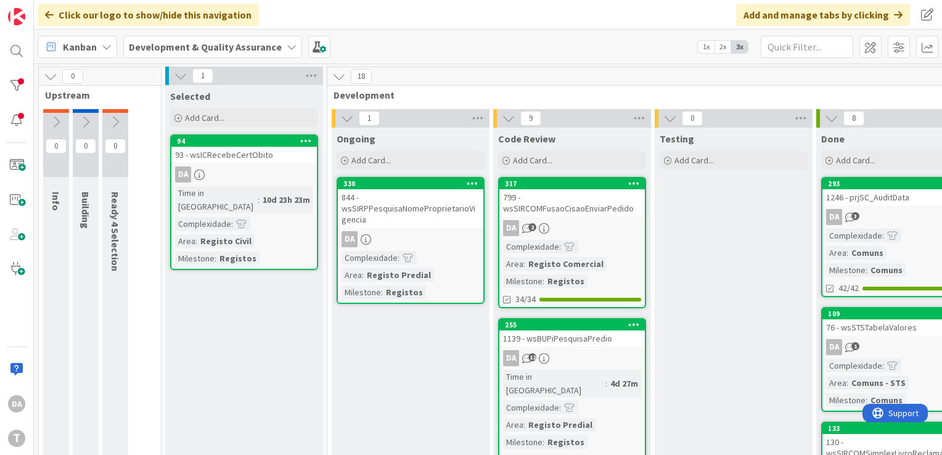
click at [722, 48] on span "2x" at bounding box center [722, 47] width 17 height 12
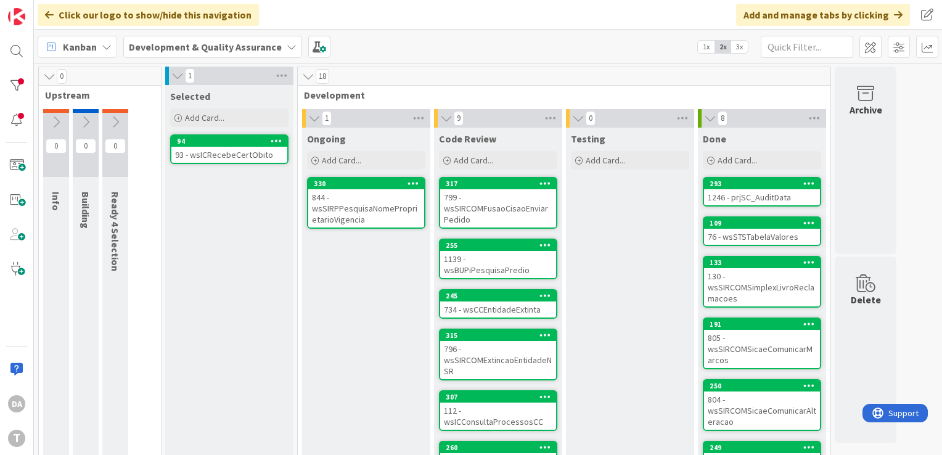
click at [354, 204] on div "844 - wsSIRPPesquisaNomeProprietarioVigencia" at bounding box center [366, 208] width 116 height 38
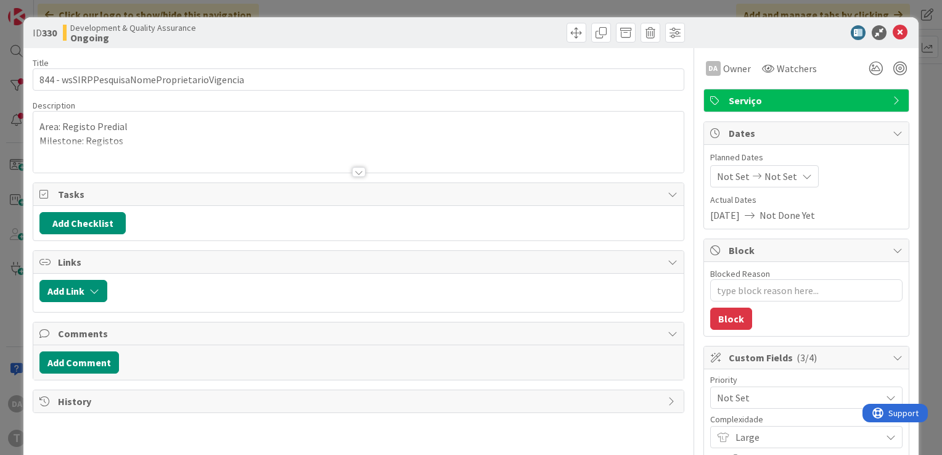
type textarea "x"
click at [353, 168] on div at bounding box center [359, 172] width 14 height 10
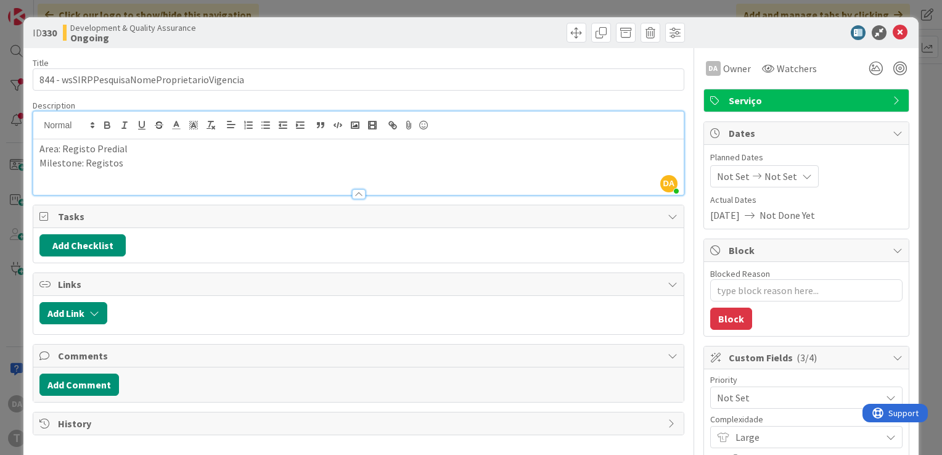
click at [352, 195] on div at bounding box center [359, 194] width 14 height 10
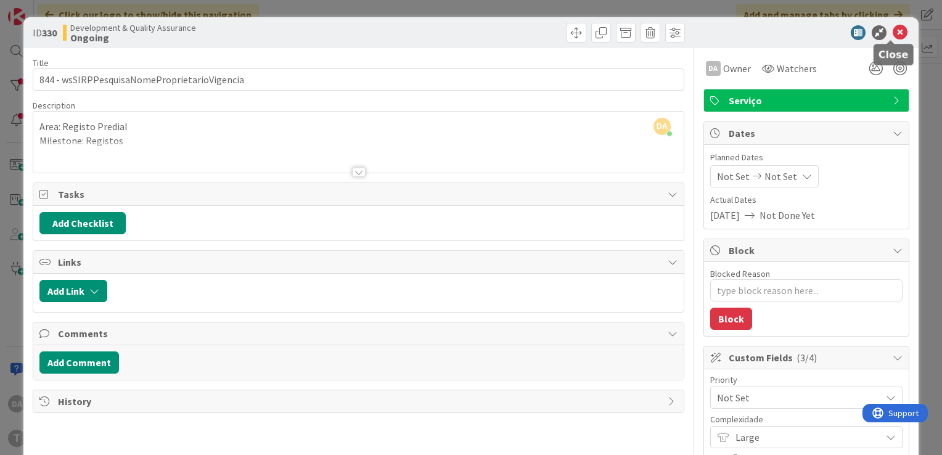
click at [895, 35] on icon at bounding box center [900, 32] width 15 height 15
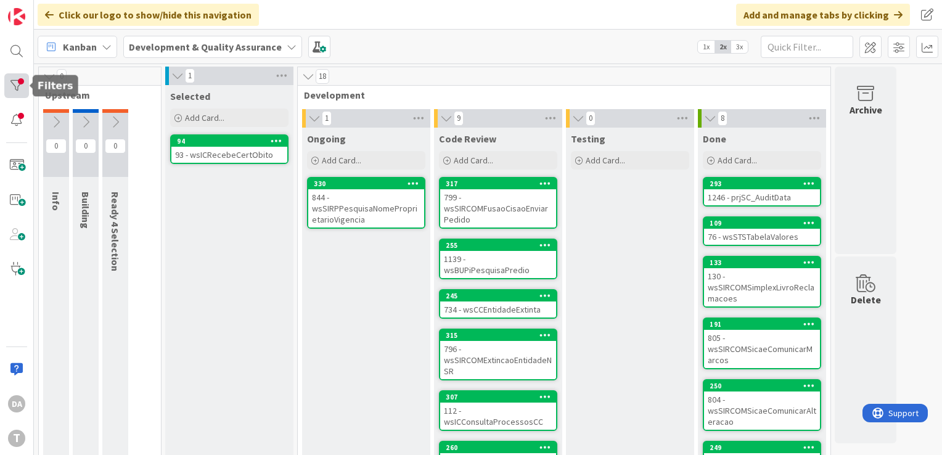
click at [17, 85] on div at bounding box center [16, 85] width 25 height 25
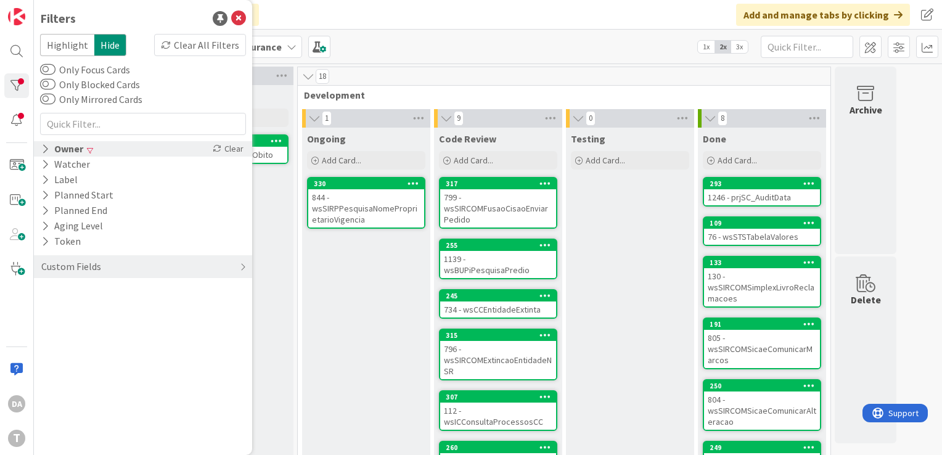
click at [46, 152] on icon at bounding box center [45, 149] width 8 height 10
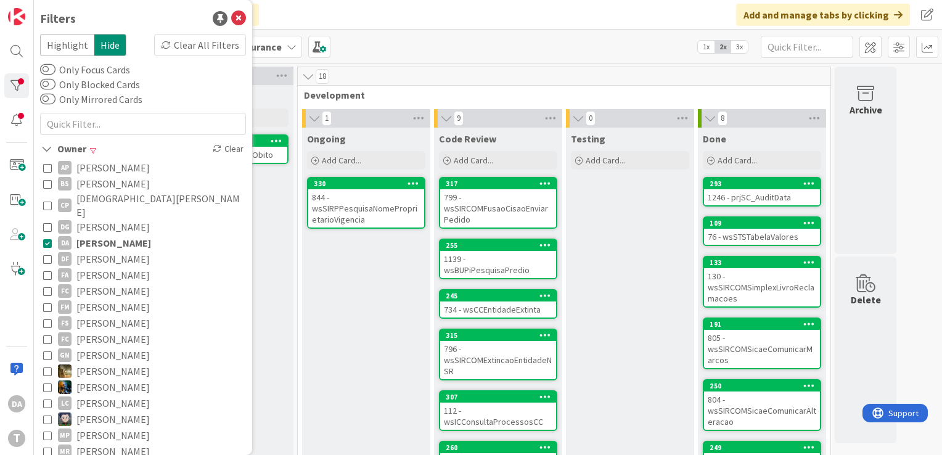
click at [44, 239] on icon at bounding box center [47, 243] width 9 height 9
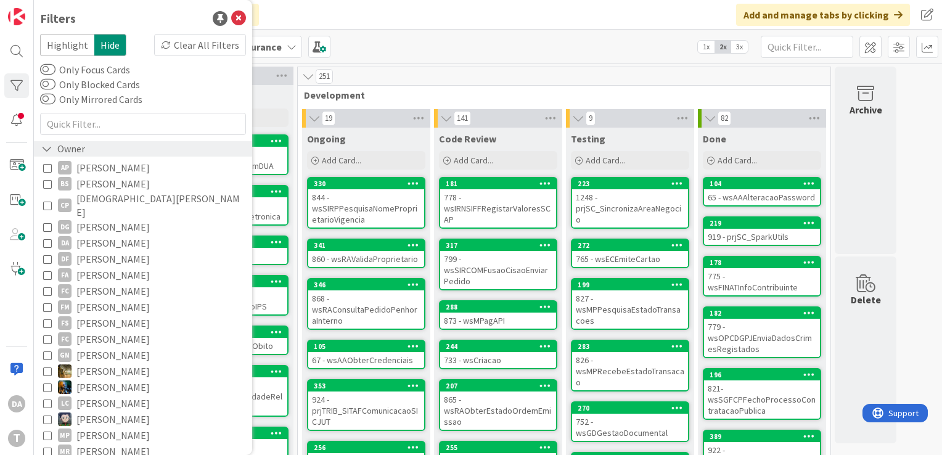
click at [47, 149] on icon at bounding box center [46, 149] width 11 height 10
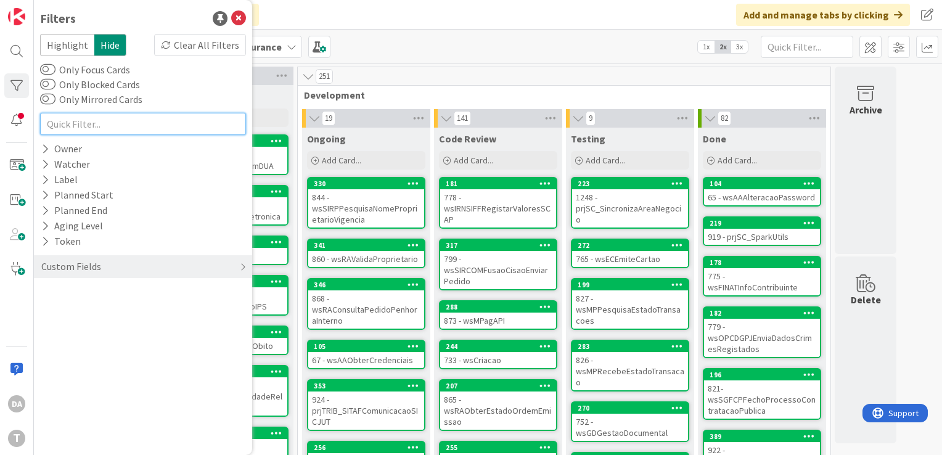
click at [62, 123] on input "text" at bounding box center [143, 124] width 206 height 22
click at [445, 48] on div "Kanban Development & Quality Assurance 1x 2x 3x" at bounding box center [488, 47] width 908 height 34
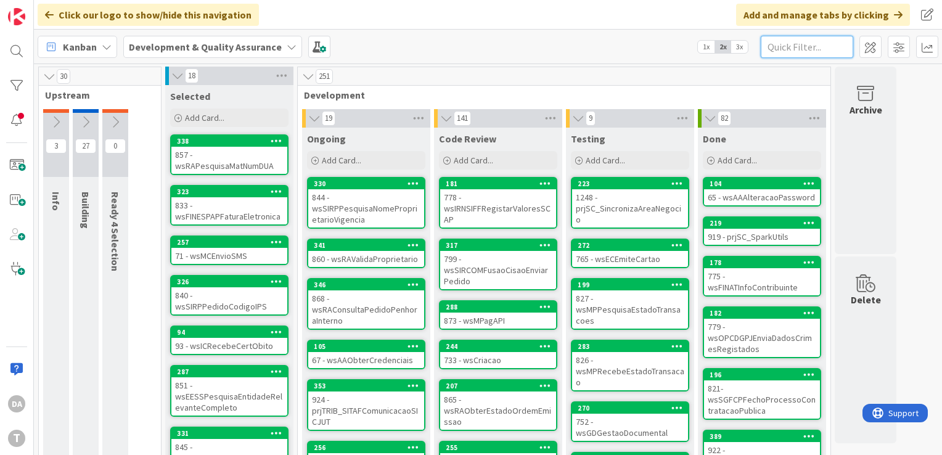
click at [798, 49] on input "text" at bounding box center [807, 47] width 92 height 22
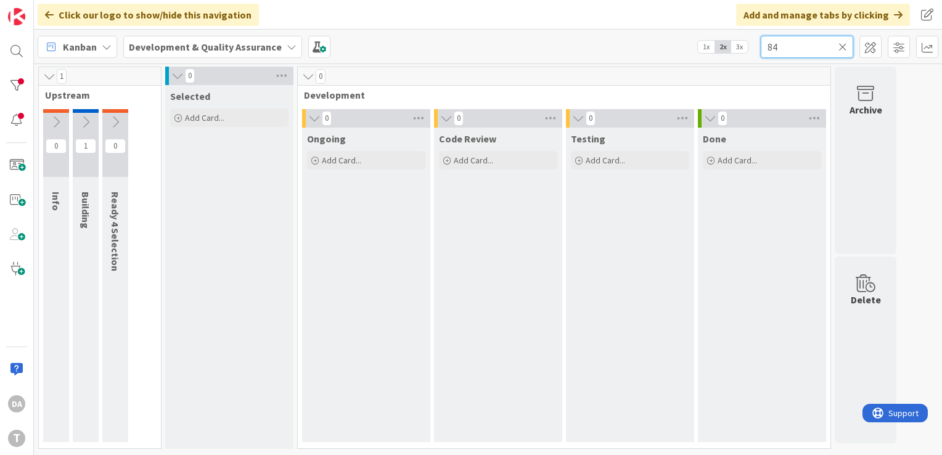
type input "8"
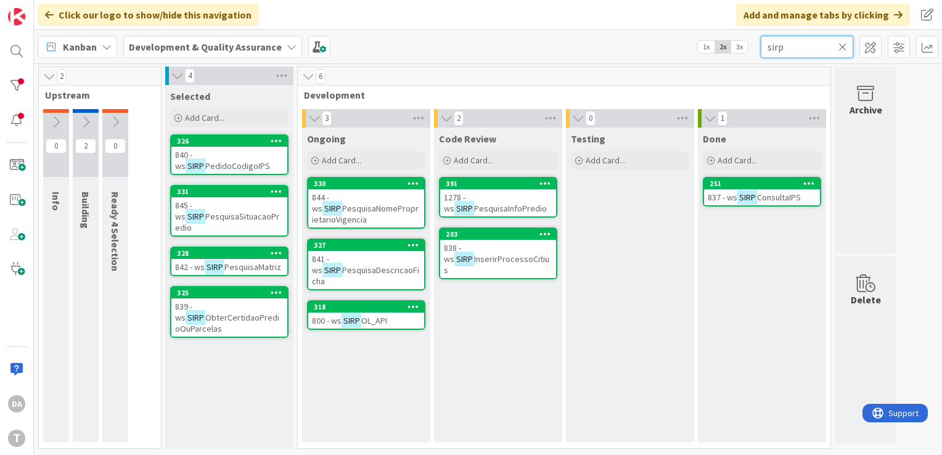
type input "sirp"
click at [86, 125] on icon at bounding box center [86, 122] width 14 height 14
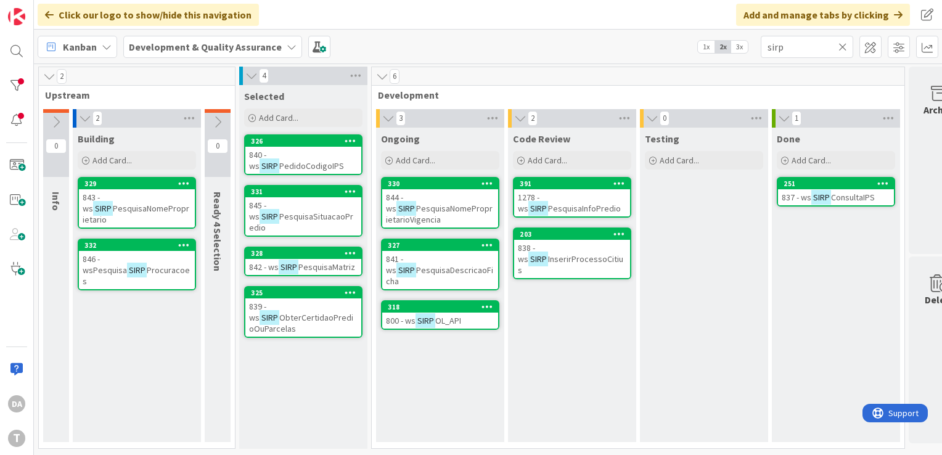
click at [136, 203] on span "PesquisaNomeProprietario" at bounding box center [136, 214] width 107 height 22
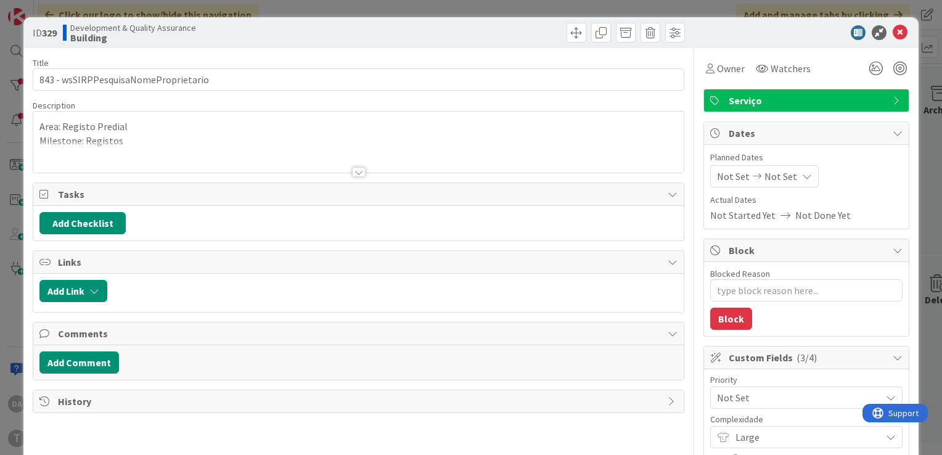
type textarea "x"
click at [352, 171] on div at bounding box center [359, 172] width 14 height 10
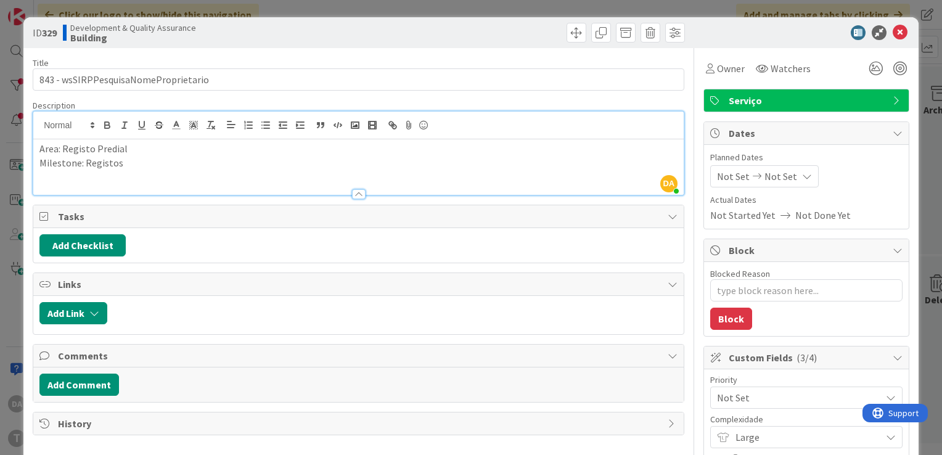
click at [354, 191] on div at bounding box center [359, 194] width 14 height 10
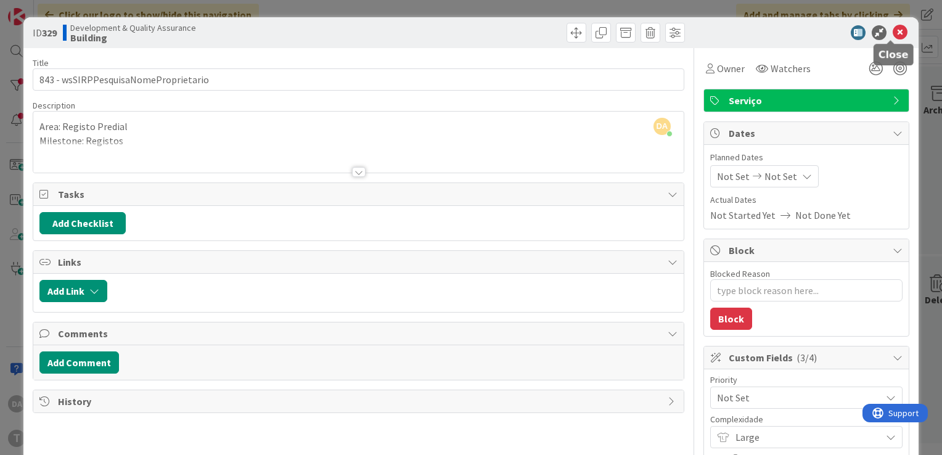
click at [893, 35] on icon at bounding box center [900, 32] width 15 height 15
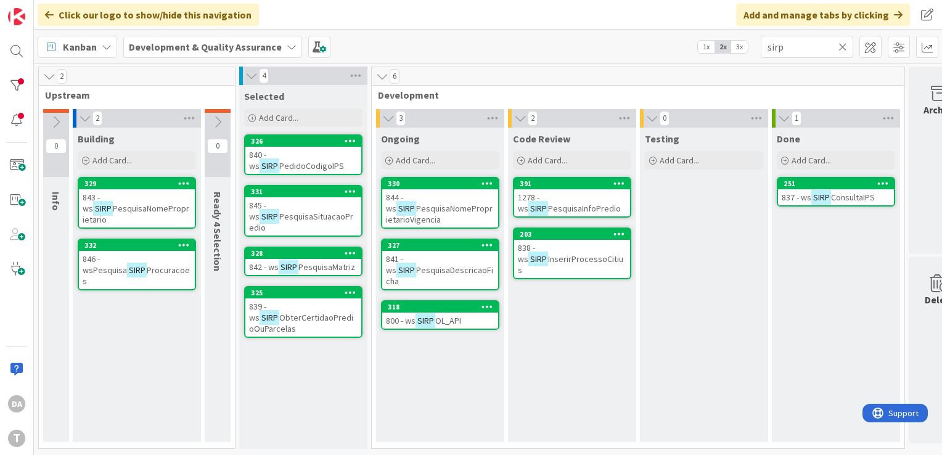
click at [82, 121] on icon at bounding box center [85, 118] width 14 height 12
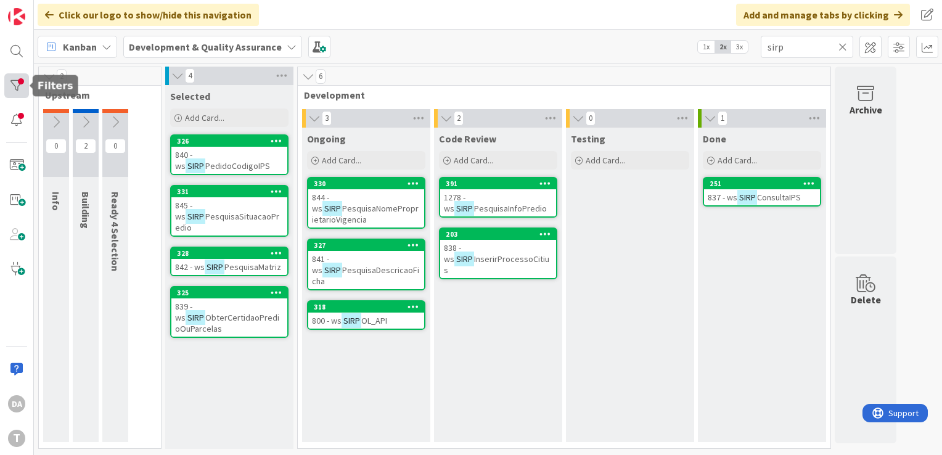
click at [20, 91] on div at bounding box center [16, 85] width 25 height 25
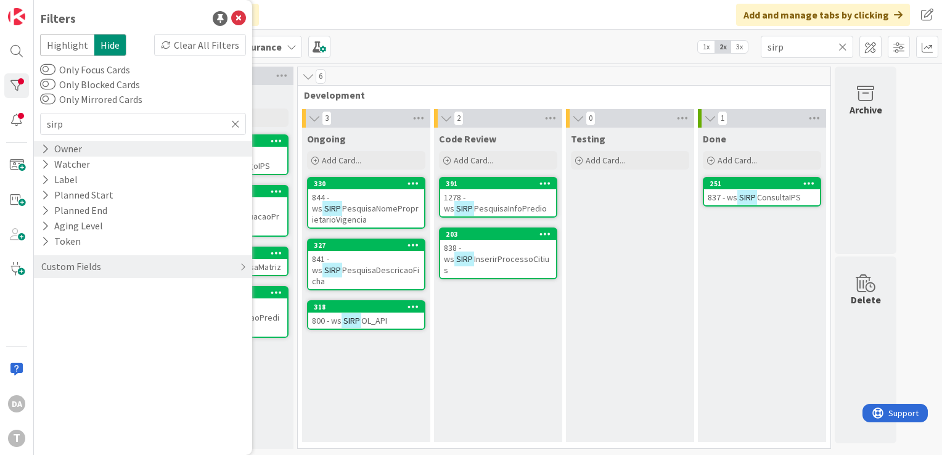
click at [46, 149] on icon at bounding box center [45, 149] width 8 height 10
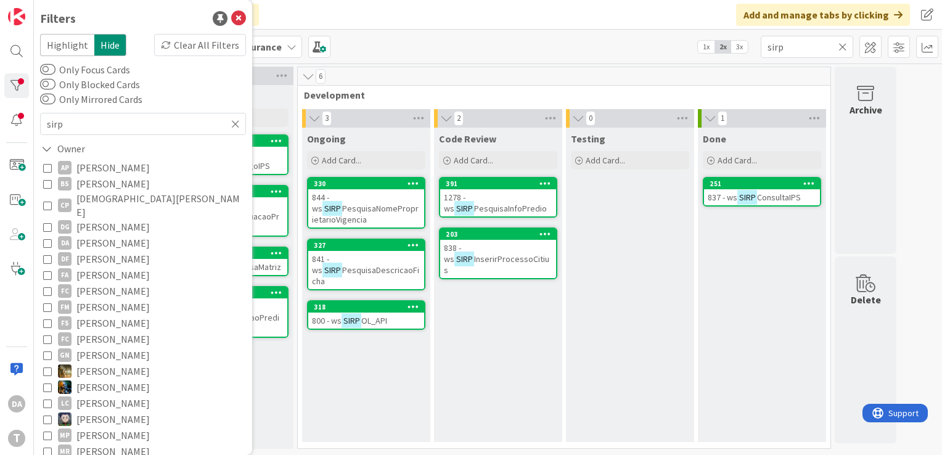
click at [46, 239] on icon at bounding box center [47, 243] width 9 height 9
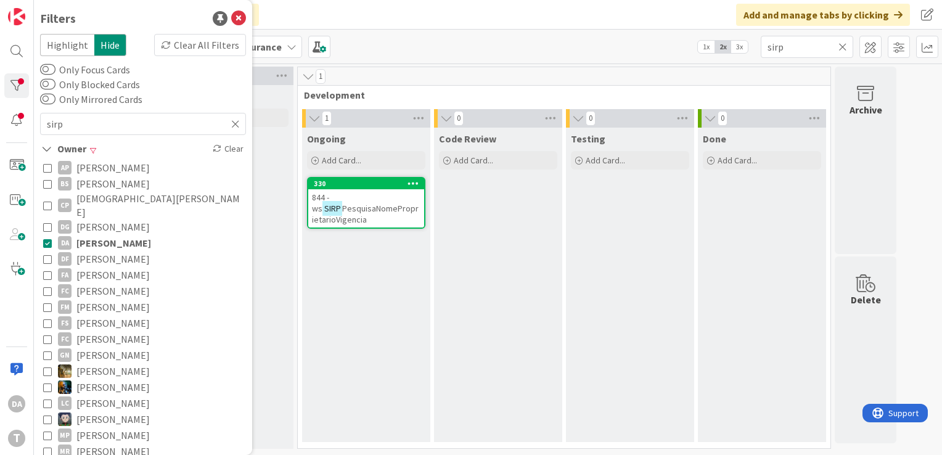
click at [840, 48] on icon at bounding box center [842, 46] width 9 height 11
